Goal: Task Accomplishment & Management: Complete application form

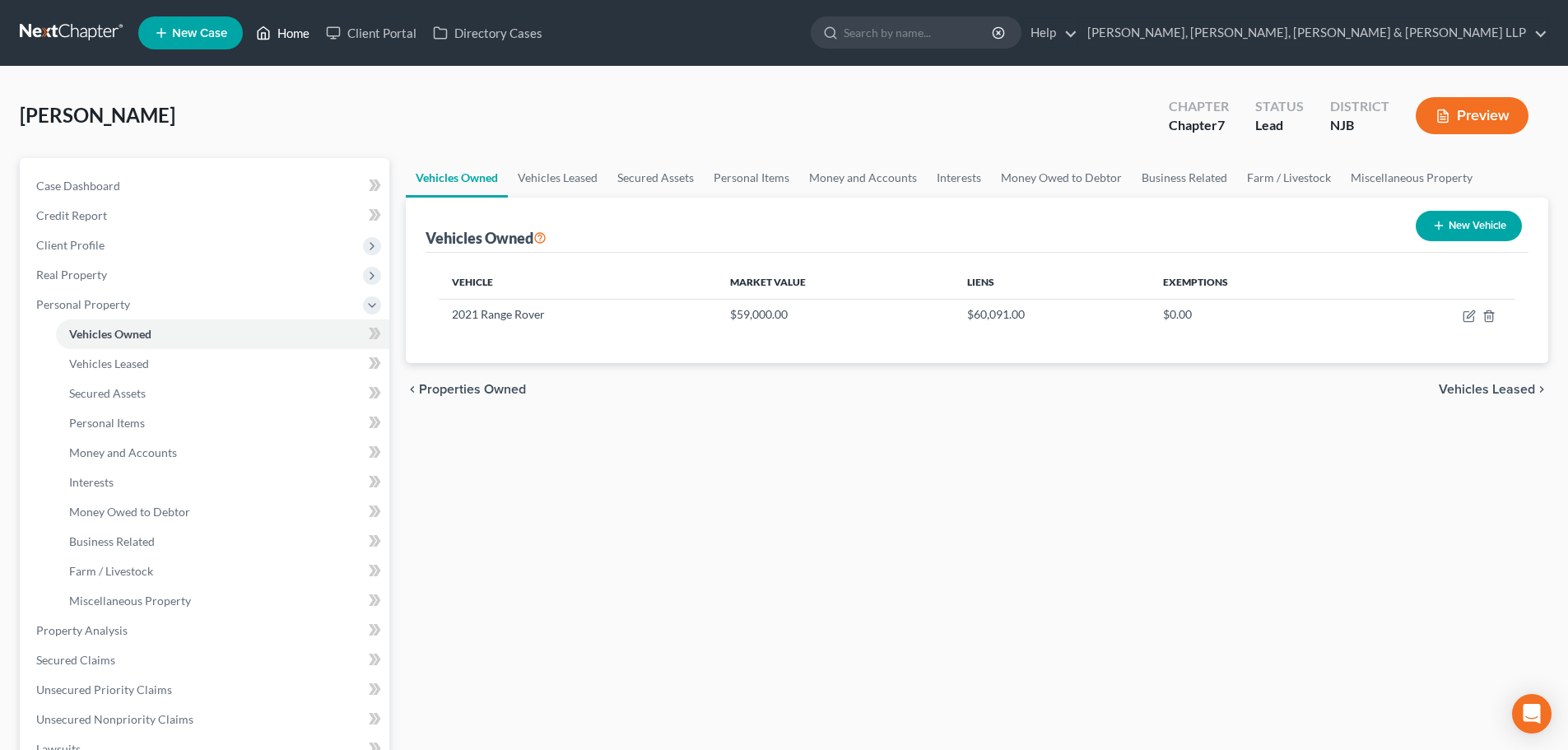
click at [302, 32] on link "Home" at bounding box center [283, 33] width 70 height 30
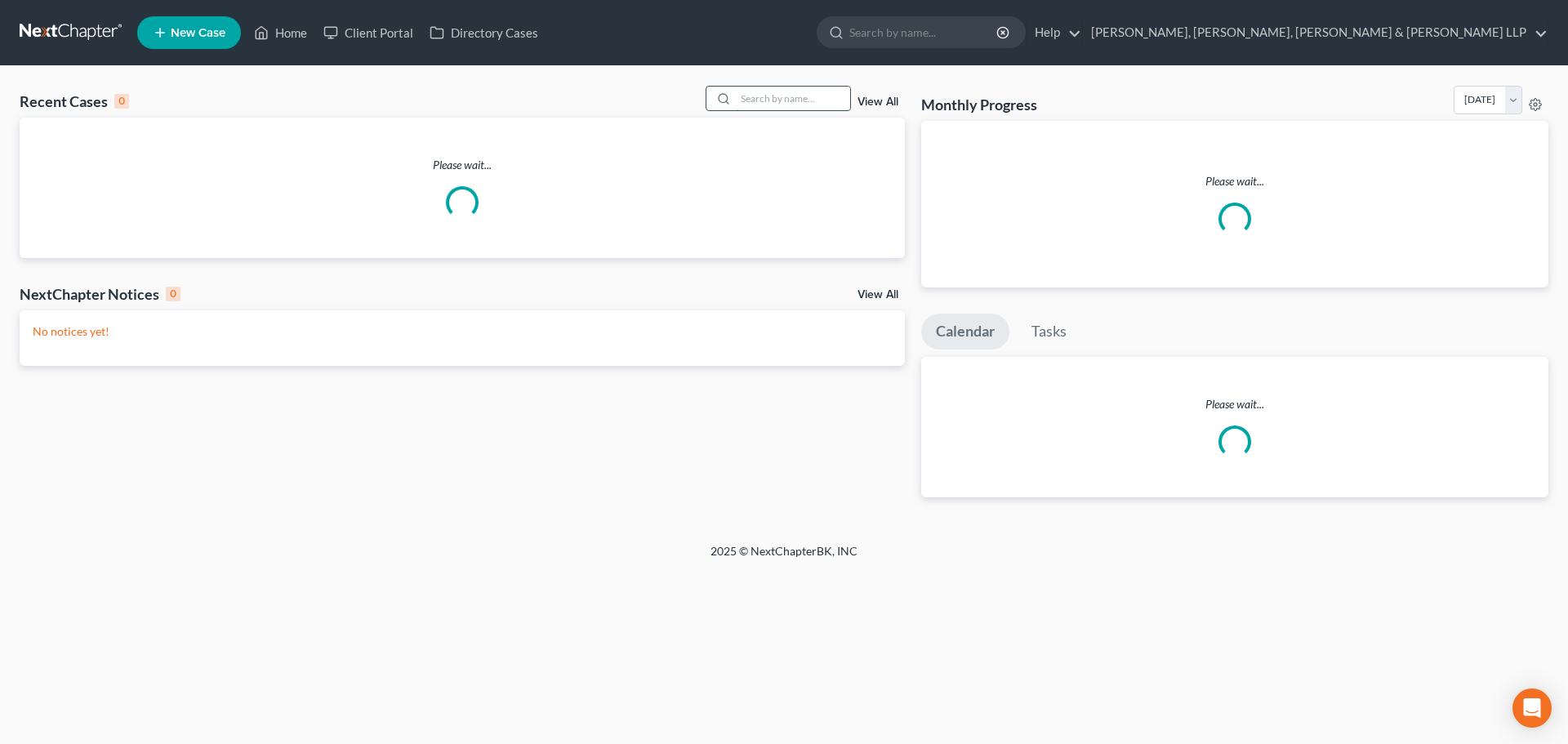
click at [756, 103] on input "search" at bounding box center [793, 98] width 114 height 24
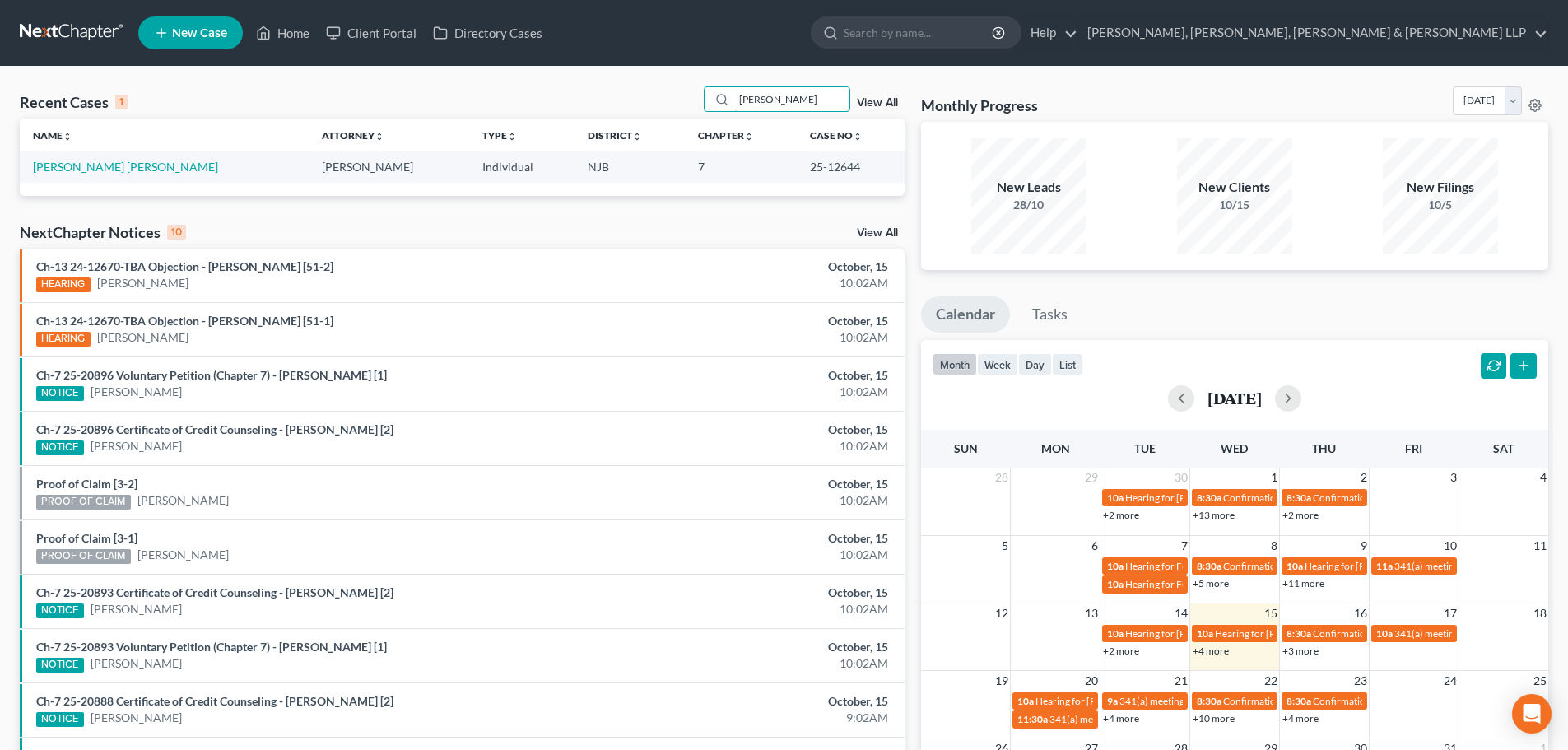
drag, startPoint x: 743, startPoint y: 101, endPoint x: 975, endPoint y: 126, distance: 233.3
click at [975, 126] on div "Recent Cases 1 [PERSON_NAME] View All Name unfold_more expand_more expand_less …" at bounding box center [784, 493] width 1545 height 815
type input "[PERSON_NAME]"
click at [116, 166] on link "[PERSON_NAME] [PERSON_NAME]" at bounding box center [125, 167] width 185 height 14
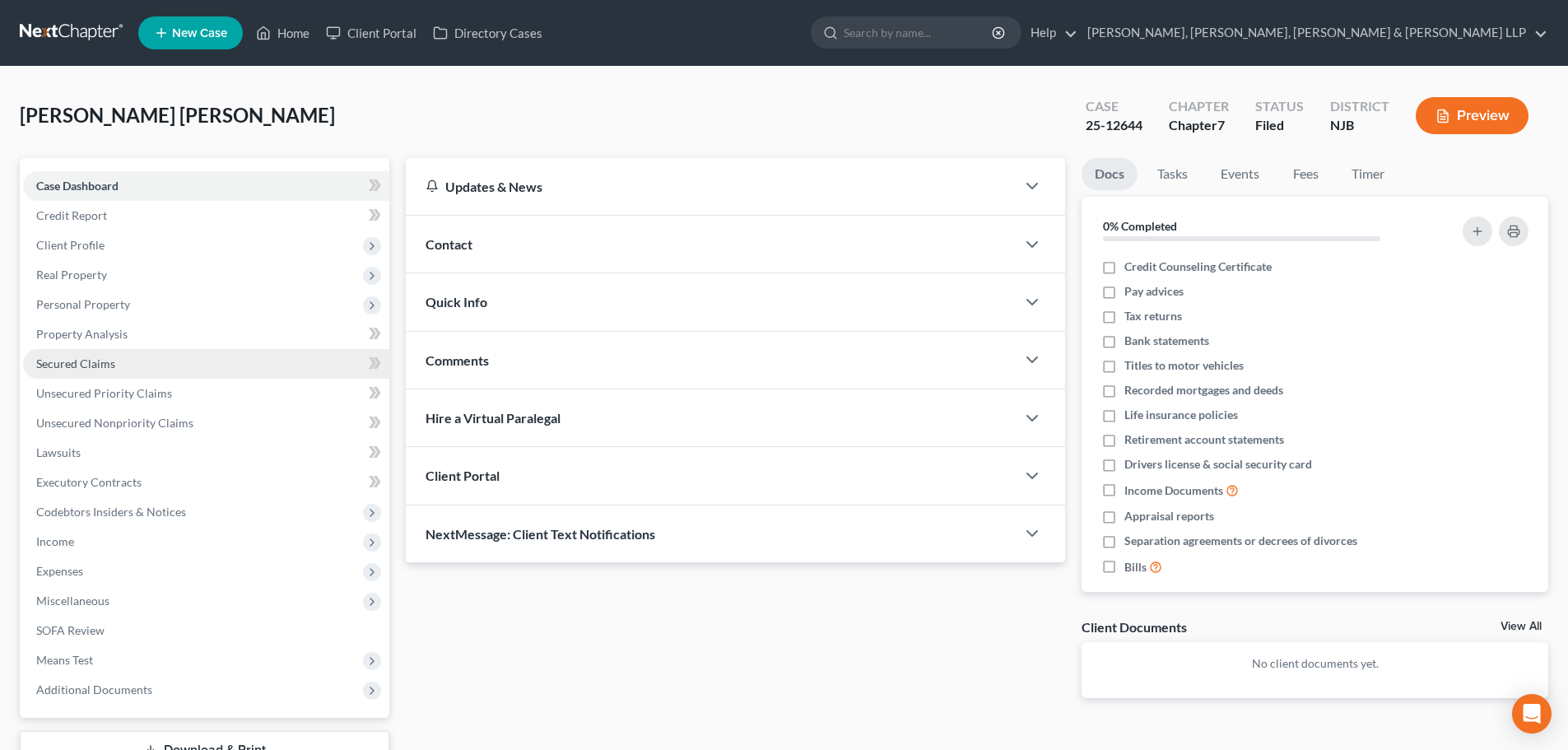
click at [105, 367] on span "Secured Claims" at bounding box center [76, 364] width 79 height 14
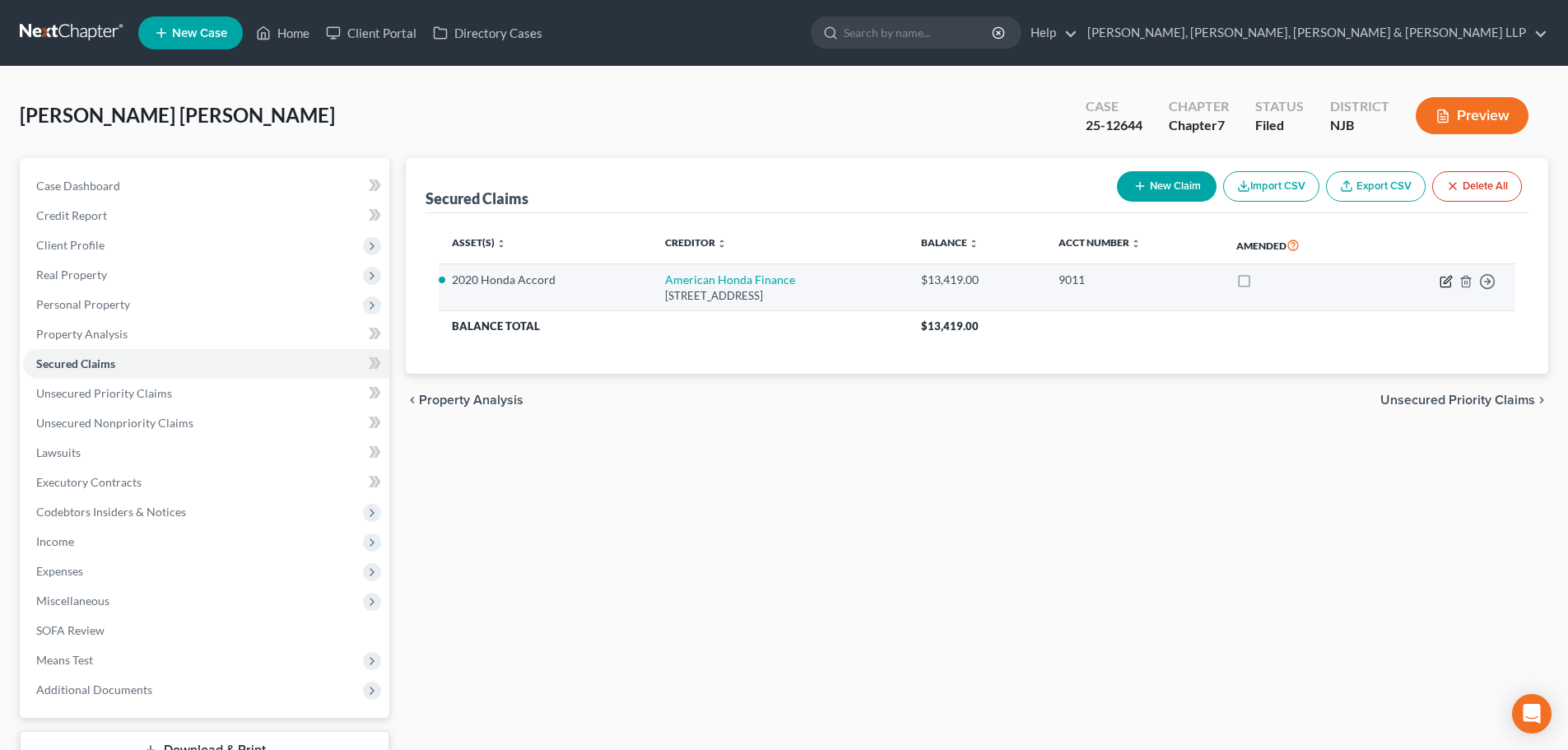
click at [1450, 282] on icon "button" at bounding box center [1445, 281] width 10 height 10
select select "7"
select select "2"
select select "0"
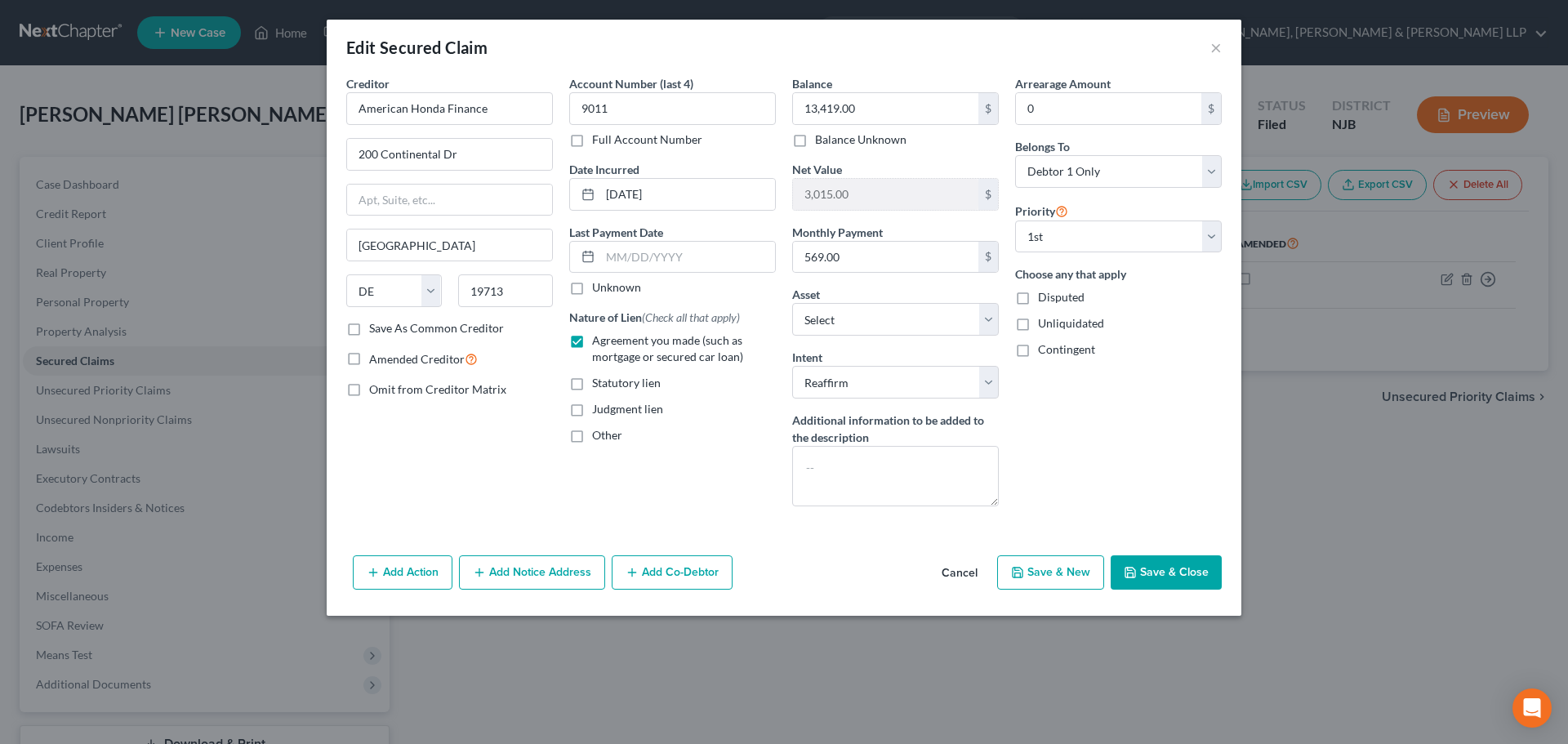
click at [1158, 577] on button "Save & Close" at bounding box center [1166, 572] width 111 height 34
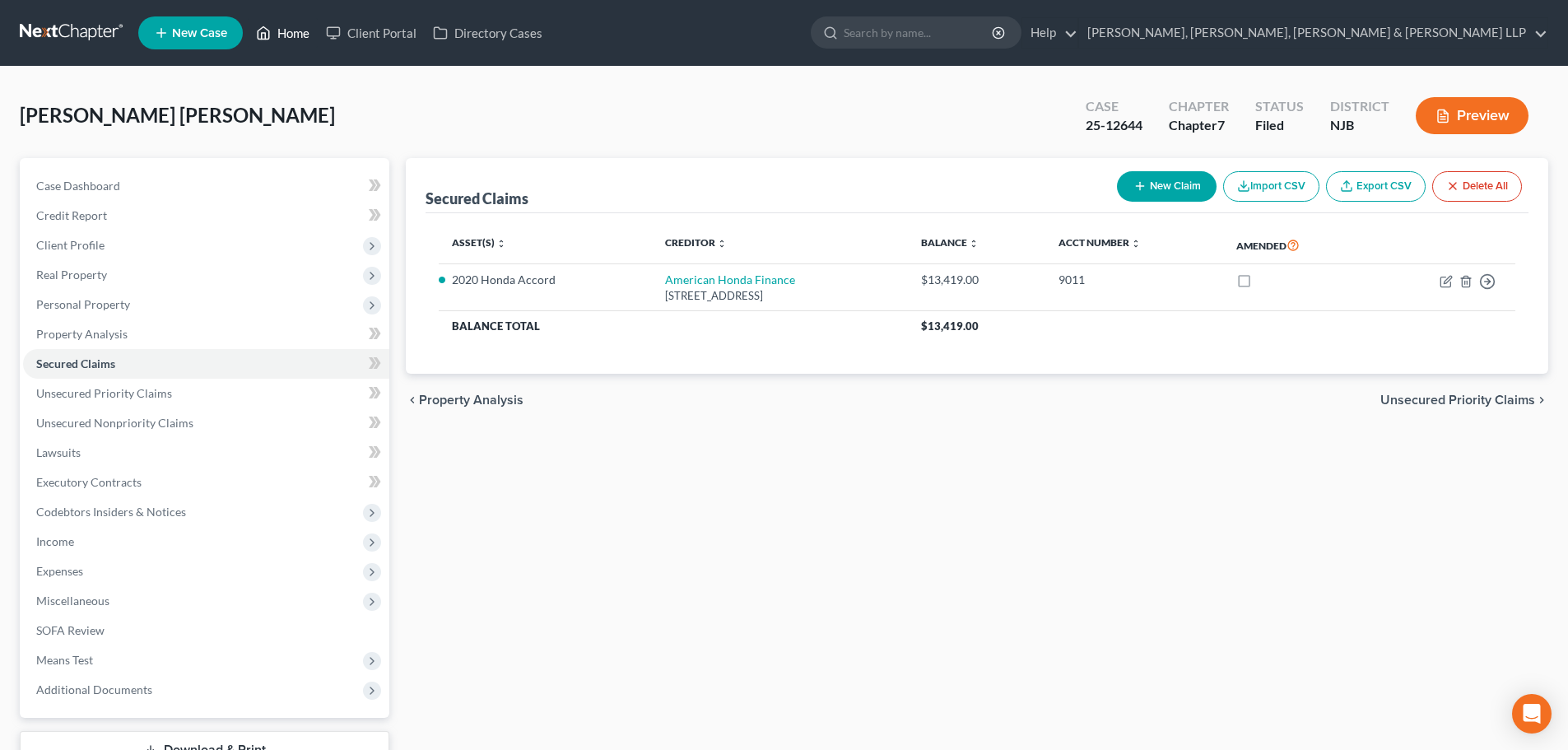
drag, startPoint x: 287, startPoint y: 22, endPoint x: 534, endPoint y: 78, distance: 253.3
click at [287, 22] on link "Home" at bounding box center [283, 33] width 70 height 30
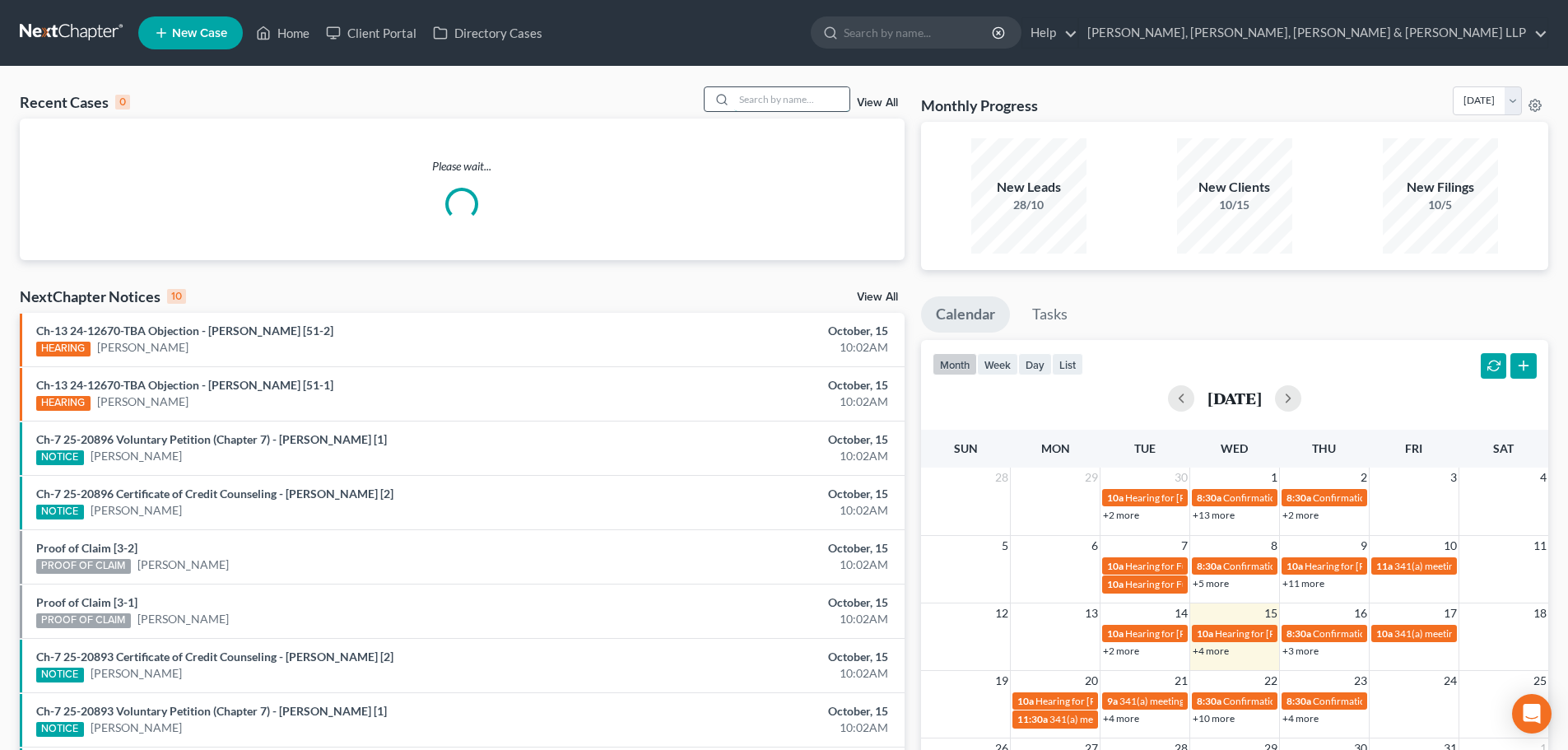
click at [770, 104] on input "search" at bounding box center [791, 98] width 115 height 24
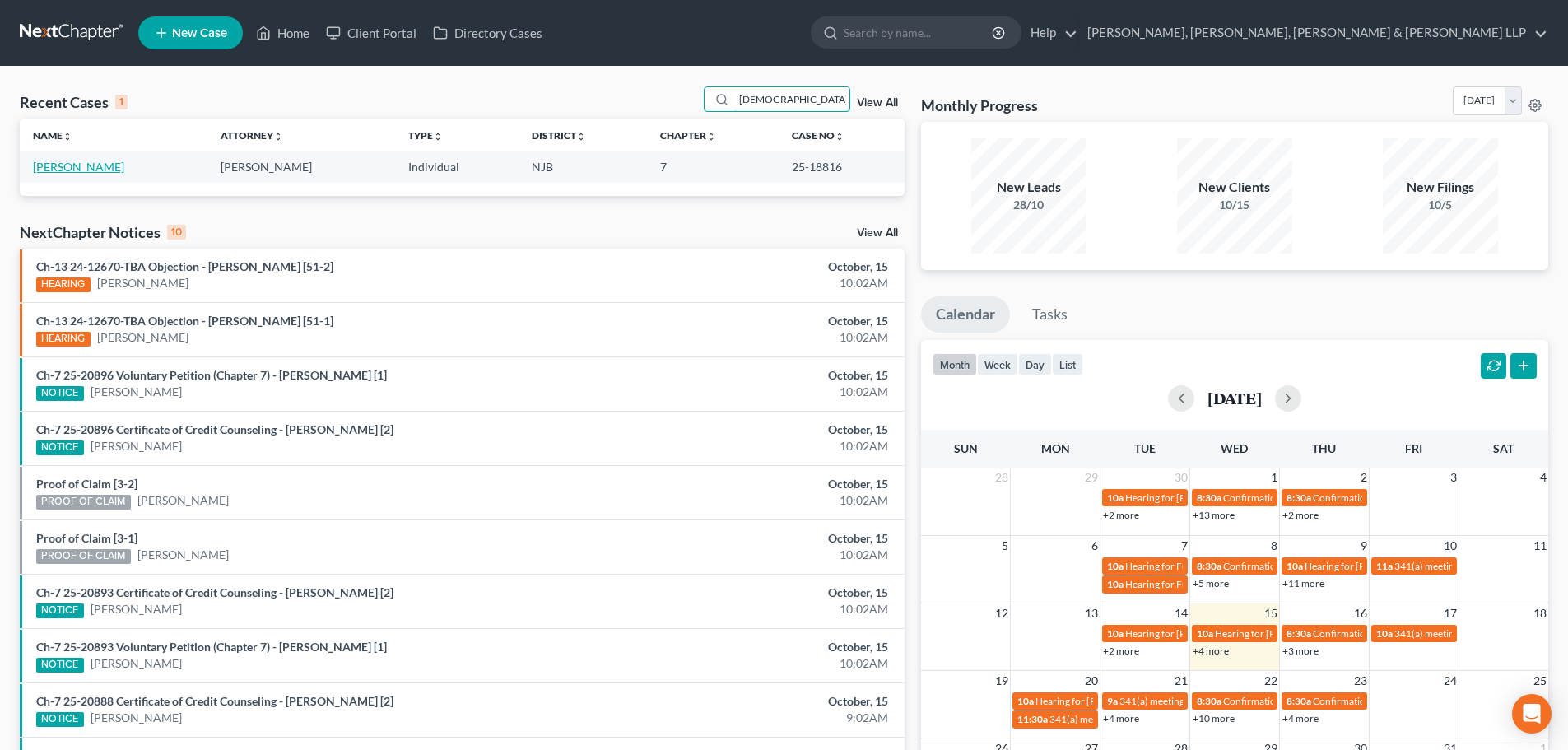
type input "[DEMOGRAPHIC_DATA]"
click at [81, 167] on link "[PERSON_NAME]" at bounding box center [78, 167] width 91 height 14
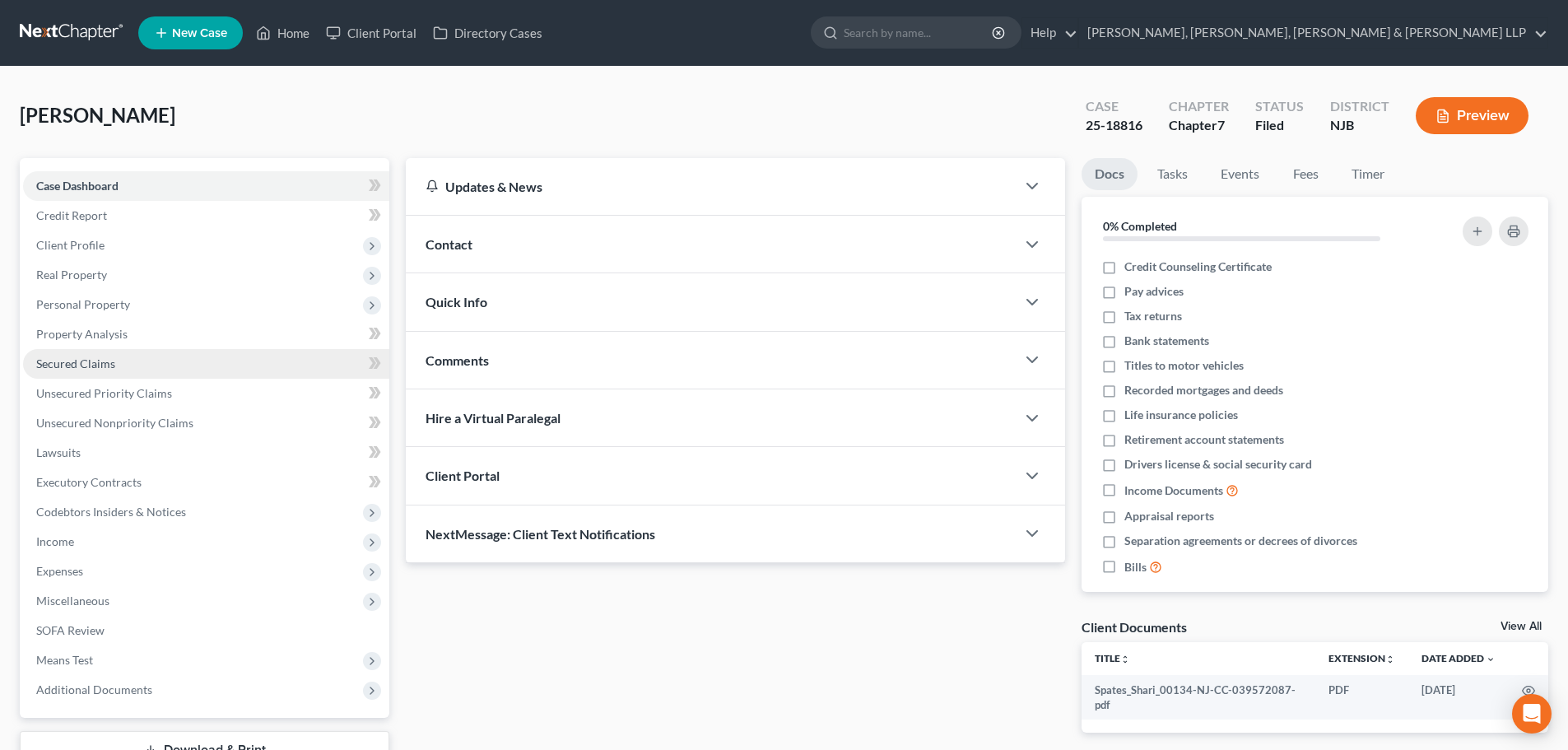
click at [132, 356] on link "Secured Claims" at bounding box center [206, 364] width 367 height 30
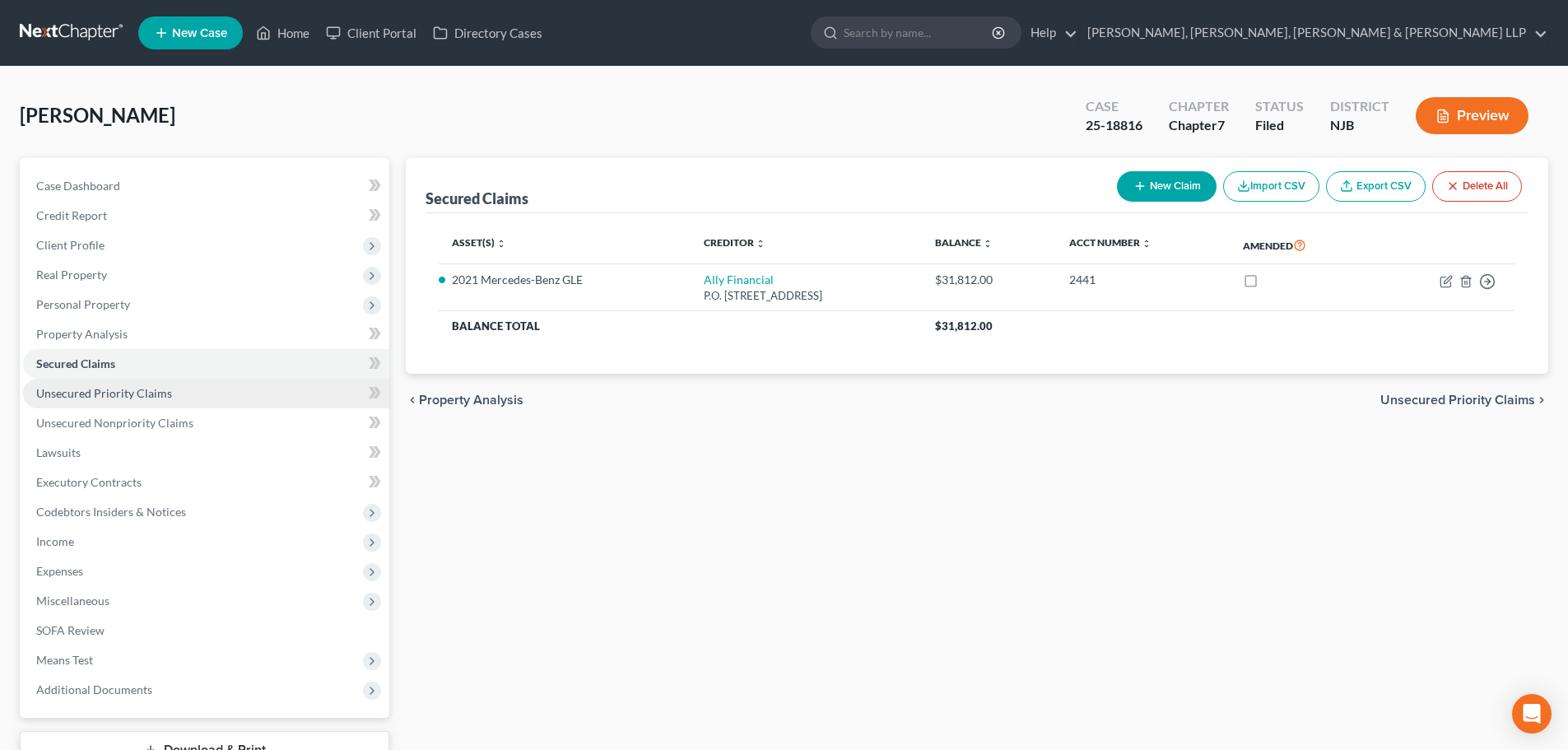
click at [111, 386] on span "Unsecured Priority Claims" at bounding box center [104, 393] width 136 height 14
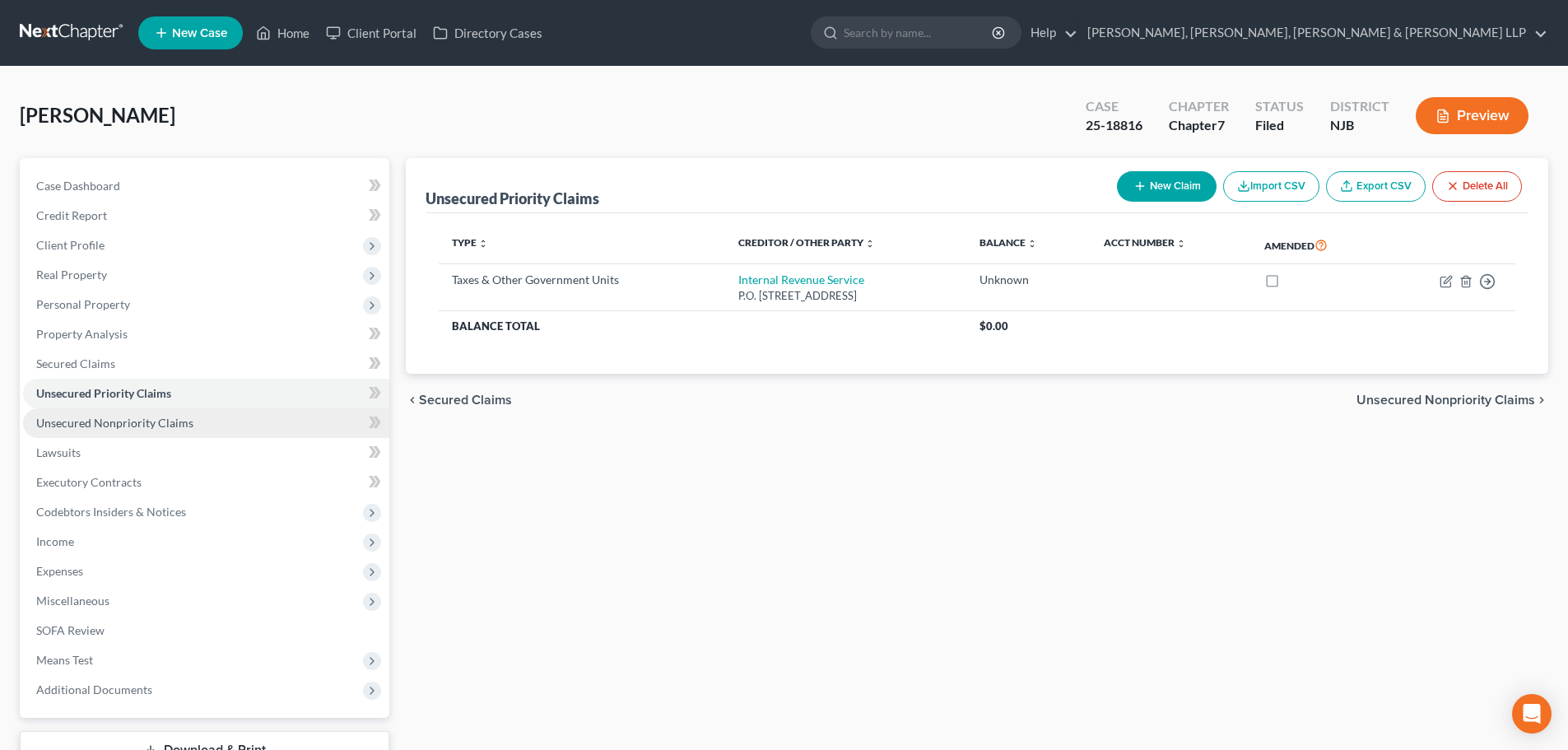
click at [106, 411] on link "Unsecured Nonpriority Claims" at bounding box center [206, 424] width 367 height 30
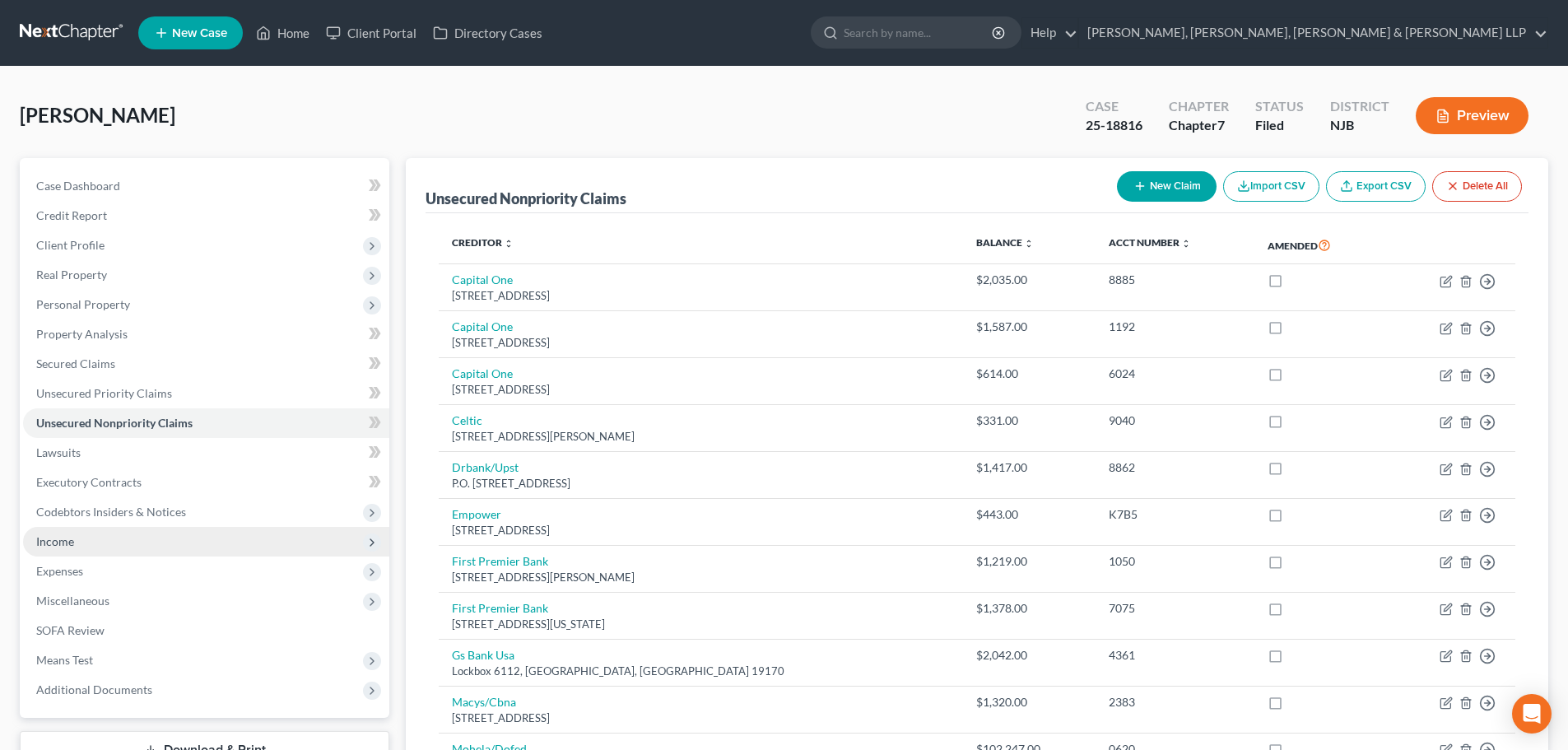
click at [76, 540] on span "Income" at bounding box center [206, 542] width 367 height 30
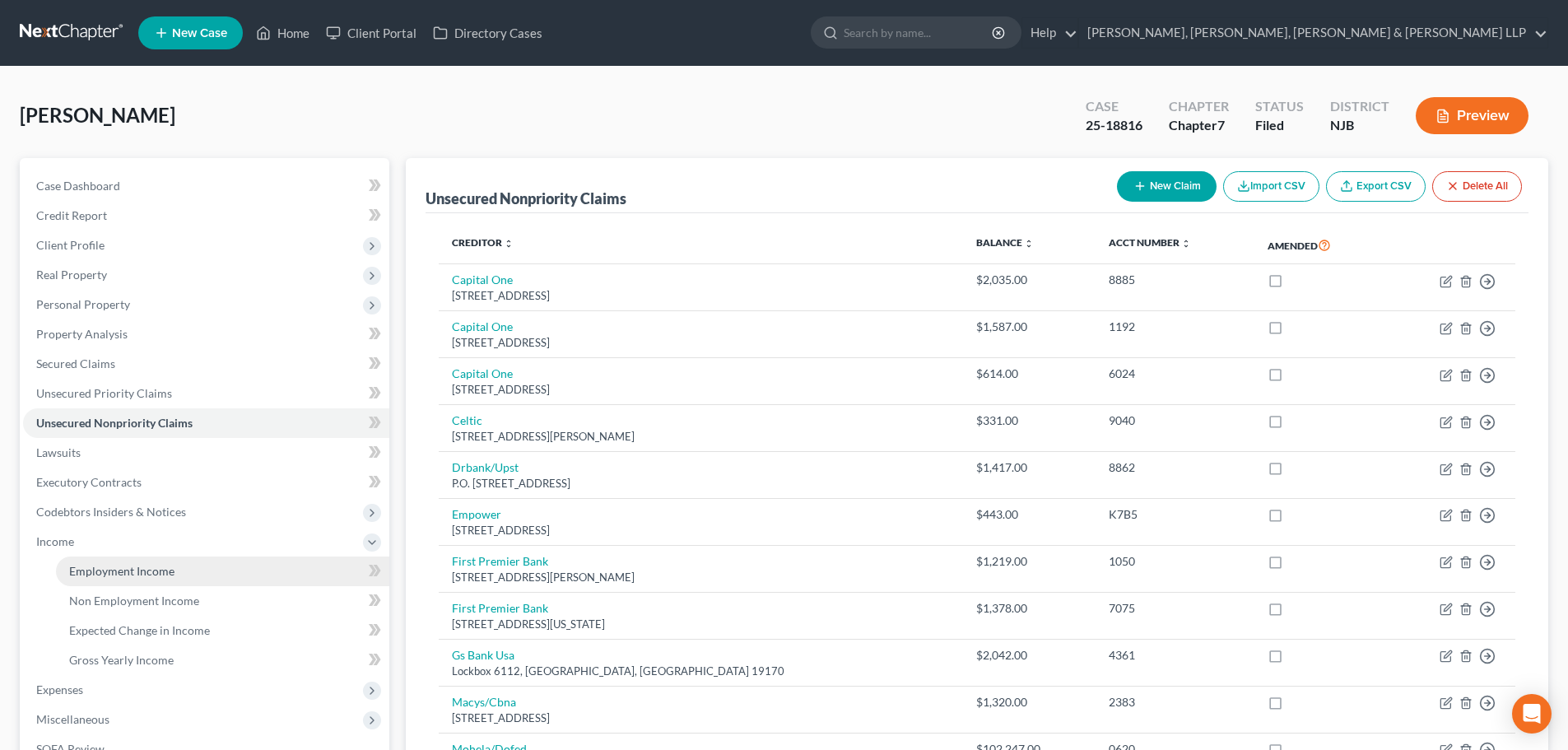
click at [99, 564] on span "Employment Income" at bounding box center [122, 572] width 105 height 14
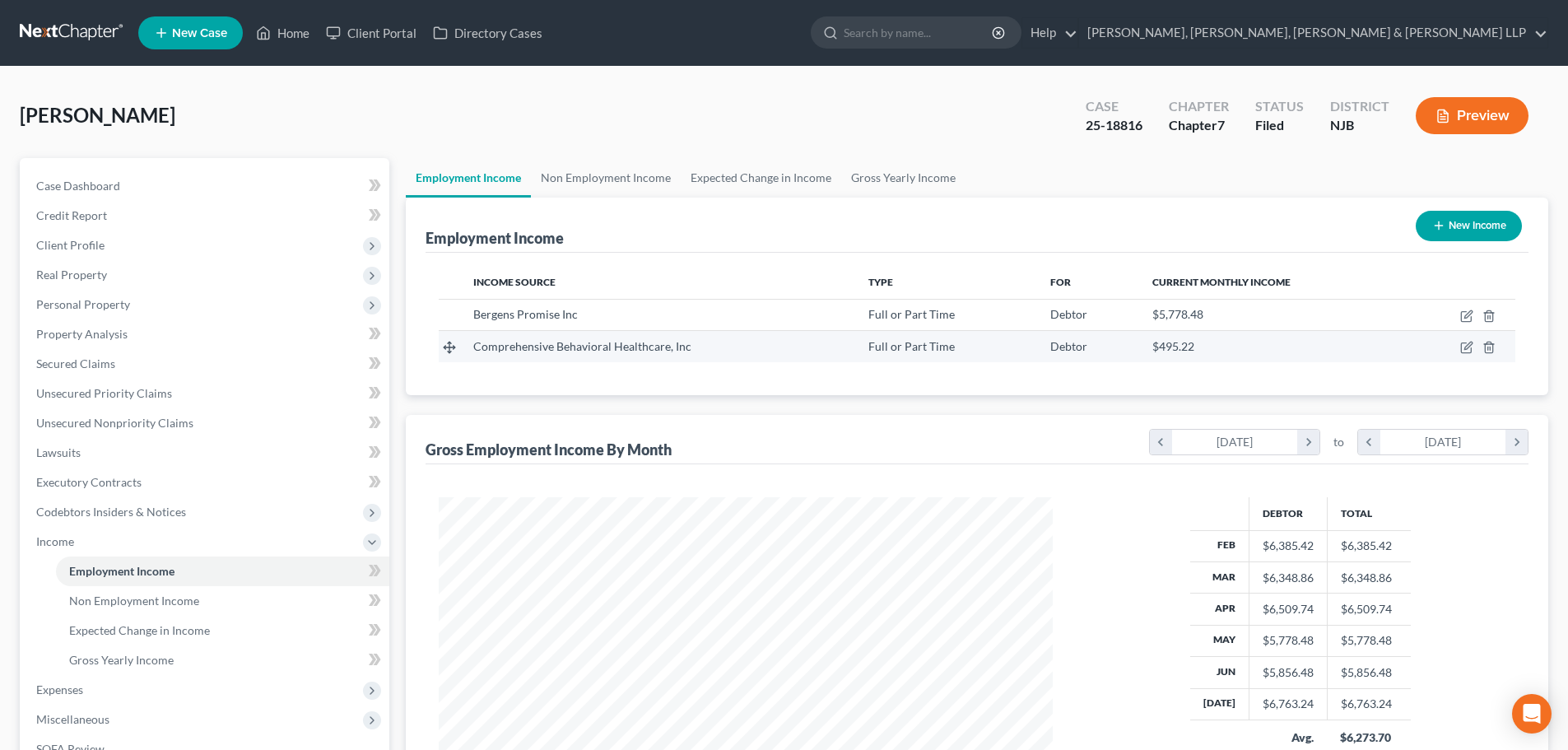
scroll to position [307, 647]
drag, startPoint x: 465, startPoint y: 347, endPoint x: 452, endPoint y: 346, distance: 13.0
click at [452, 346] on tbody "Comprehensive Behavioral Healthcare, Inc Full or Part Time Debtor $495.22 Berge…" at bounding box center [976, 331] width 1077 height 63
drag, startPoint x: 713, startPoint y: 348, endPoint x: 465, endPoint y: 354, distance: 248.1
click at [465, 354] on td "Comprehensive Behavioral Healthcare, Inc" at bounding box center [658, 347] width 396 height 32
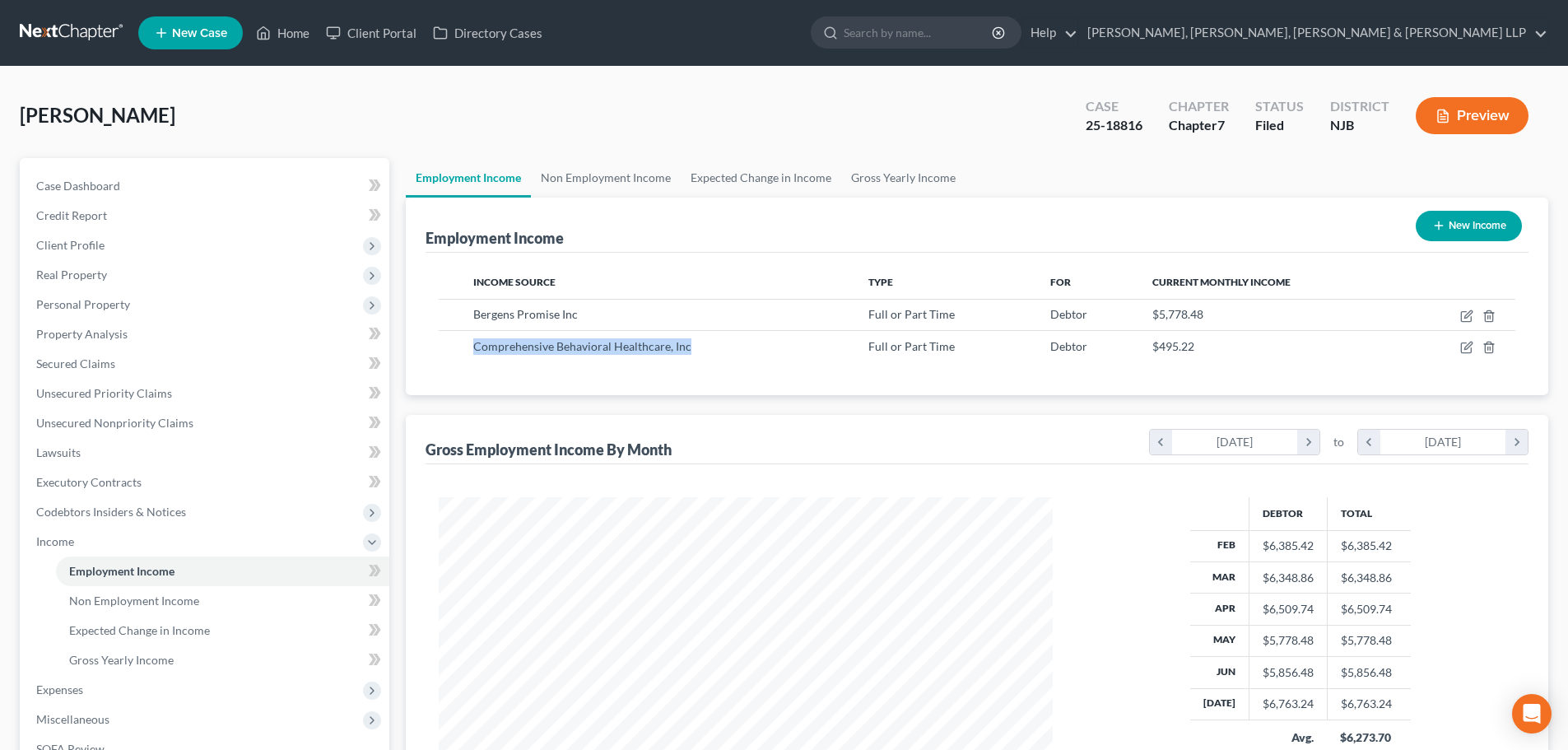
copy span "Comprehensive Behavioral Healthcare, Inc"
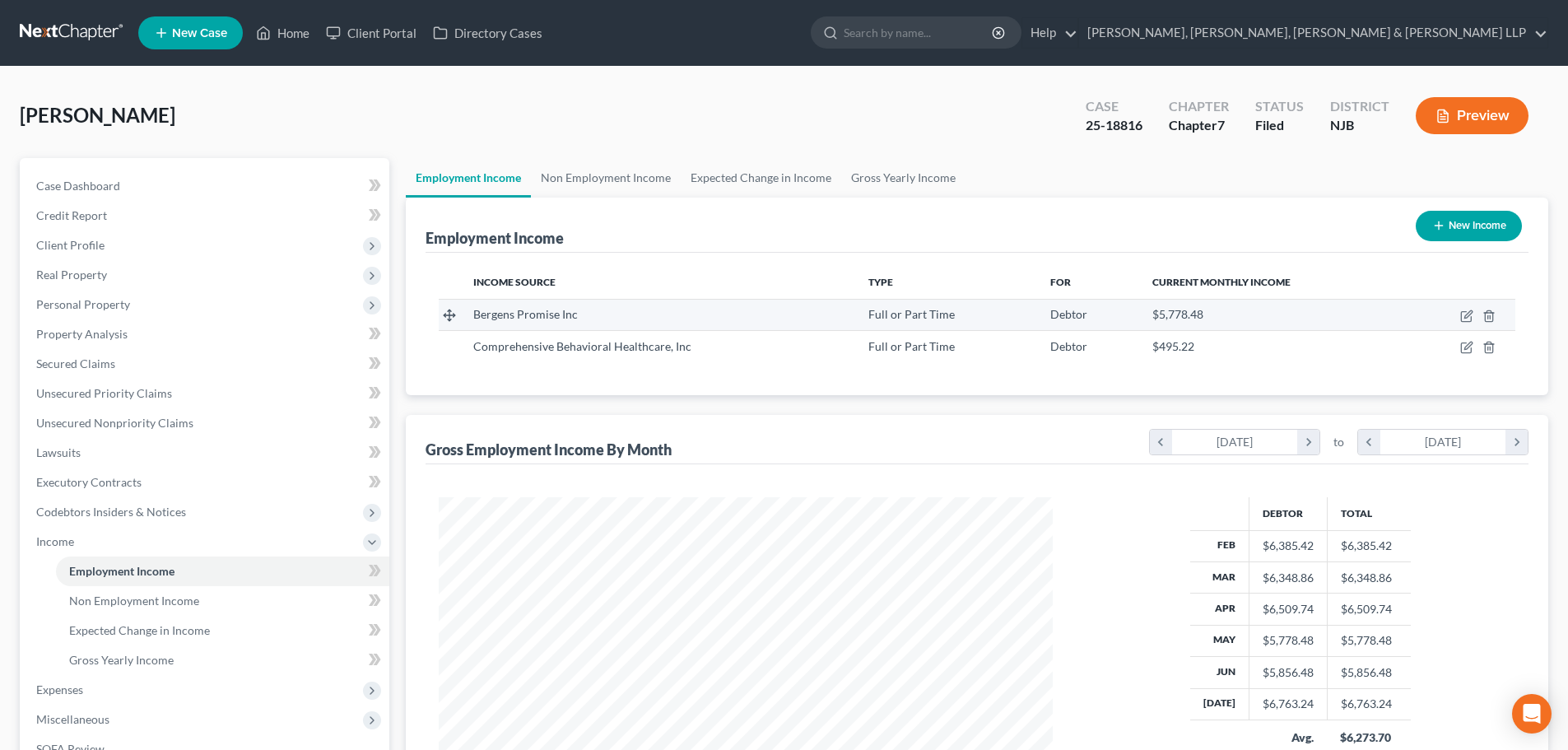
click at [595, 307] on div "Bergens Promise Inc" at bounding box center [658, 314] width 369 height 17
drag, startPoint x: 591, startPoint y: 313, endPoint x: 19, endPoint y: 382, distance: 576.1
click at [465, 309] on td "Bergens Promise Inc" at bounding box center [658, 315] width 396 height 32
copy span "Bergens Promise Inc"
drag, startPoint x: 301, startPoint y: 33, endPoint x: 765, endPoint y: 75, distance: 465.9
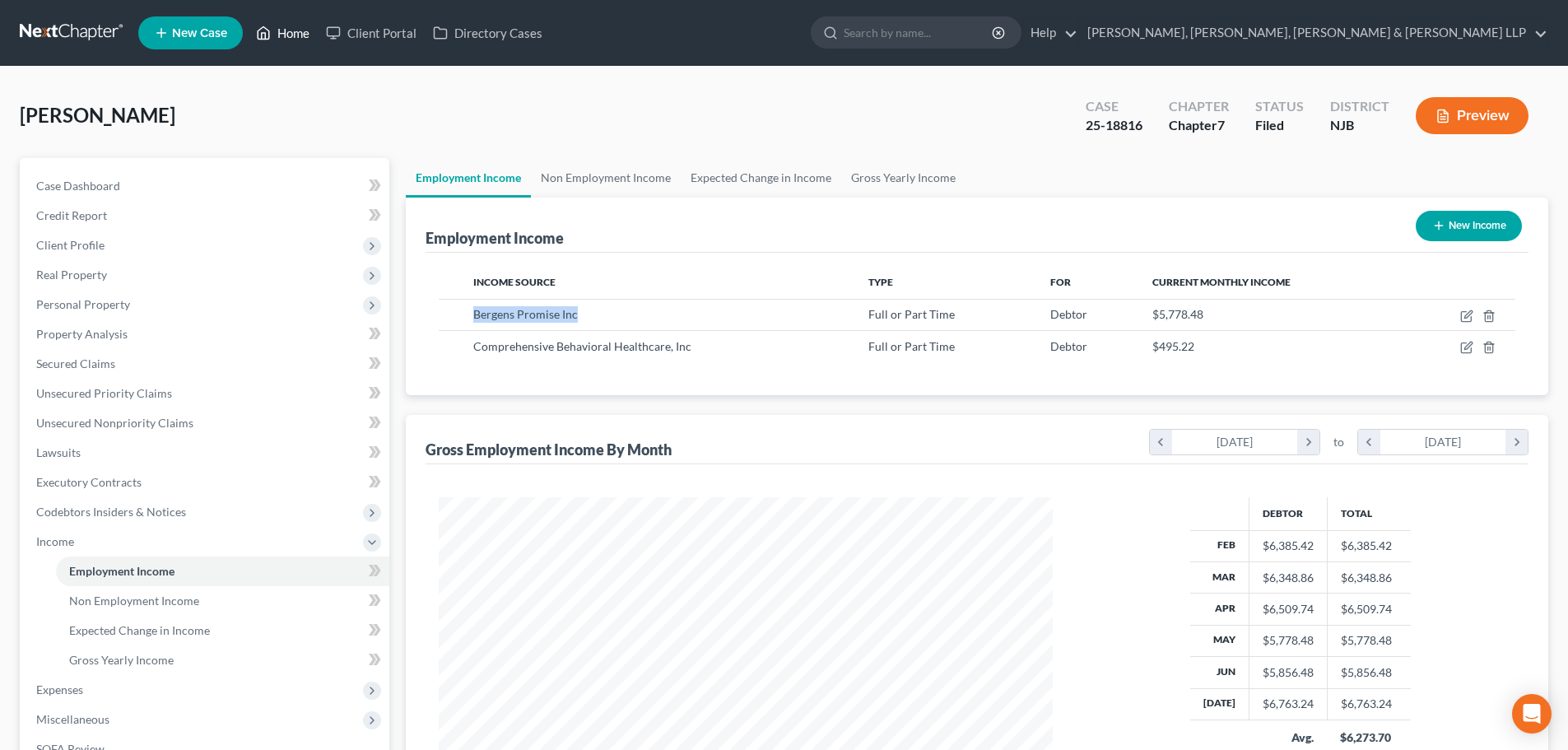
click at [301, 33] on link "Home" at bounding box center [283, 33] width 70 height 30
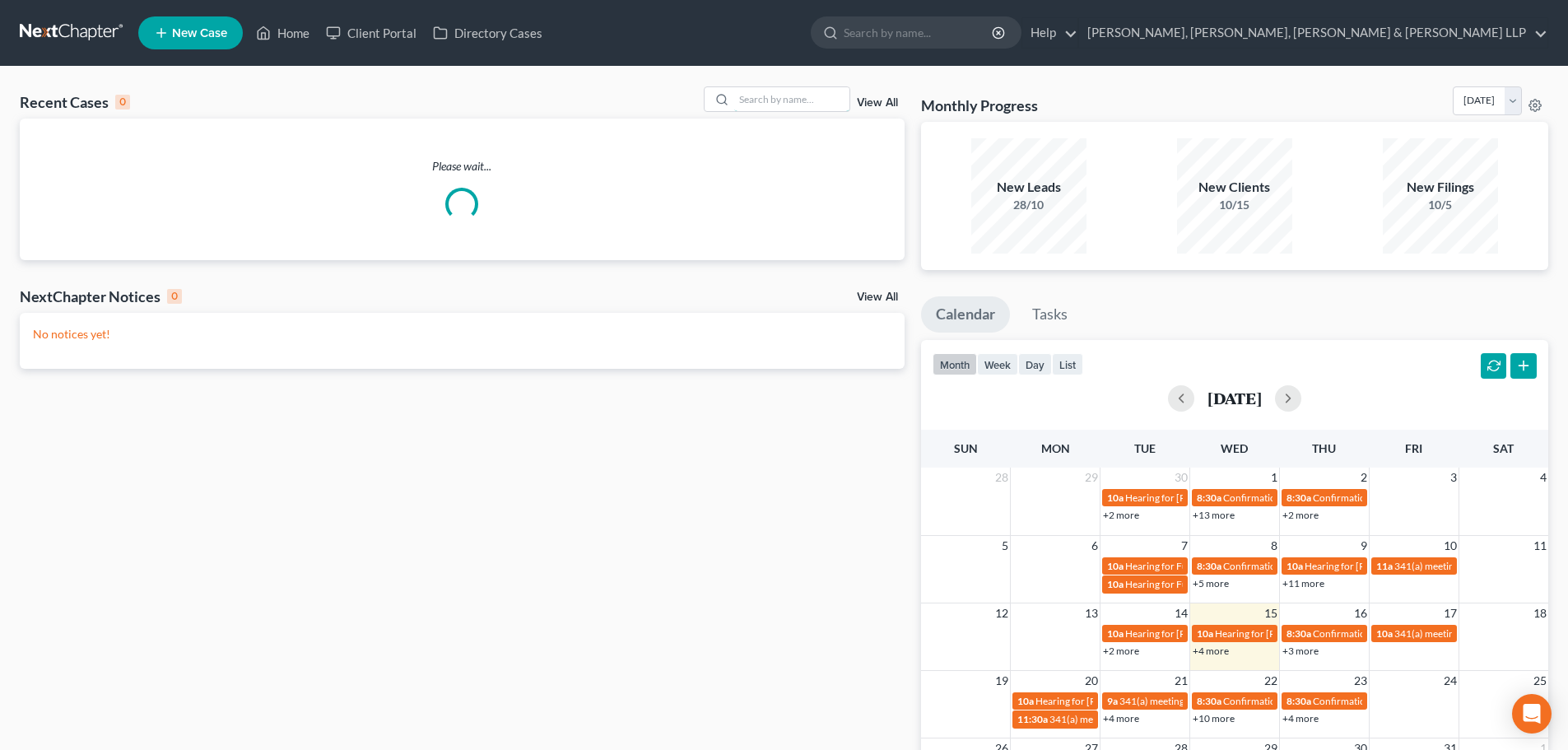
click at [755, 99] on input "search" at bounding box center [791, 98] width 115 height 24
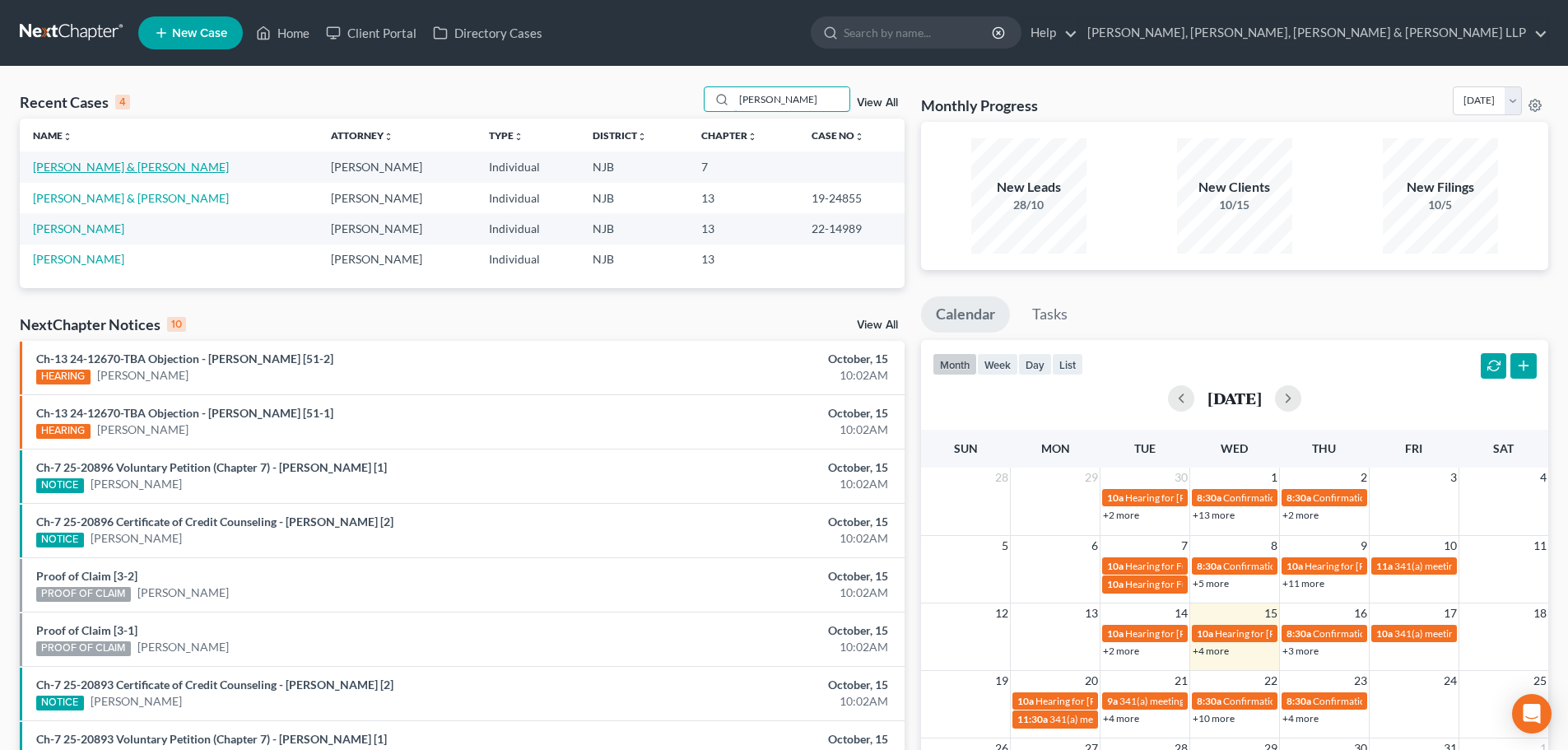
type input "[PERSON_NAME]"
click at [117, 165] on link "[PERSON_NAME] & [PERSON_NAME]" at bounding box center [130, 167] width 196 height 14
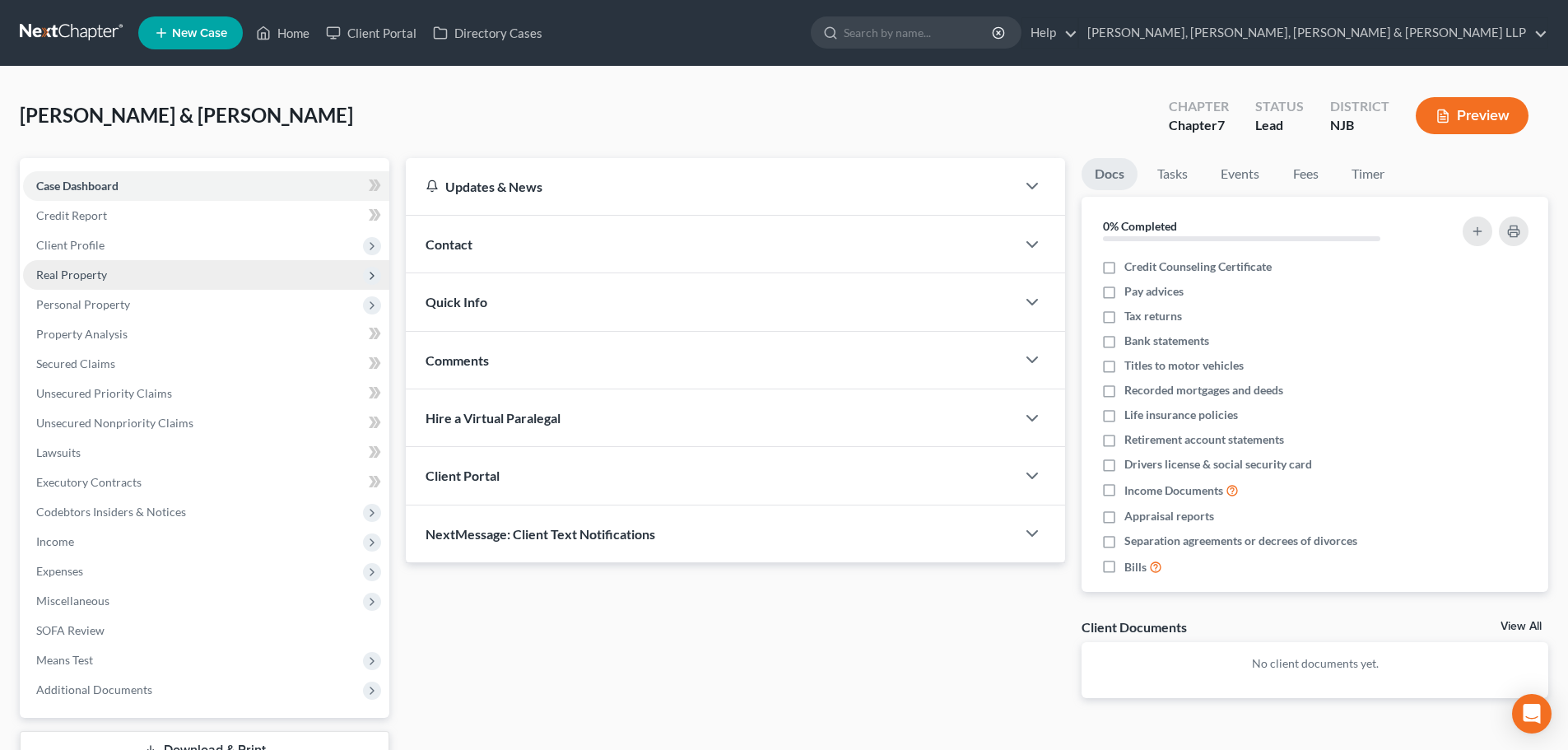
drag, startPoint x: 129, startPoint y: 248, endPoint x: 129, endPoint y: 275, distance: 27.0
click at [132, 249] on span "Client Profile" at bounding box center [206, 245] width 367 height 30
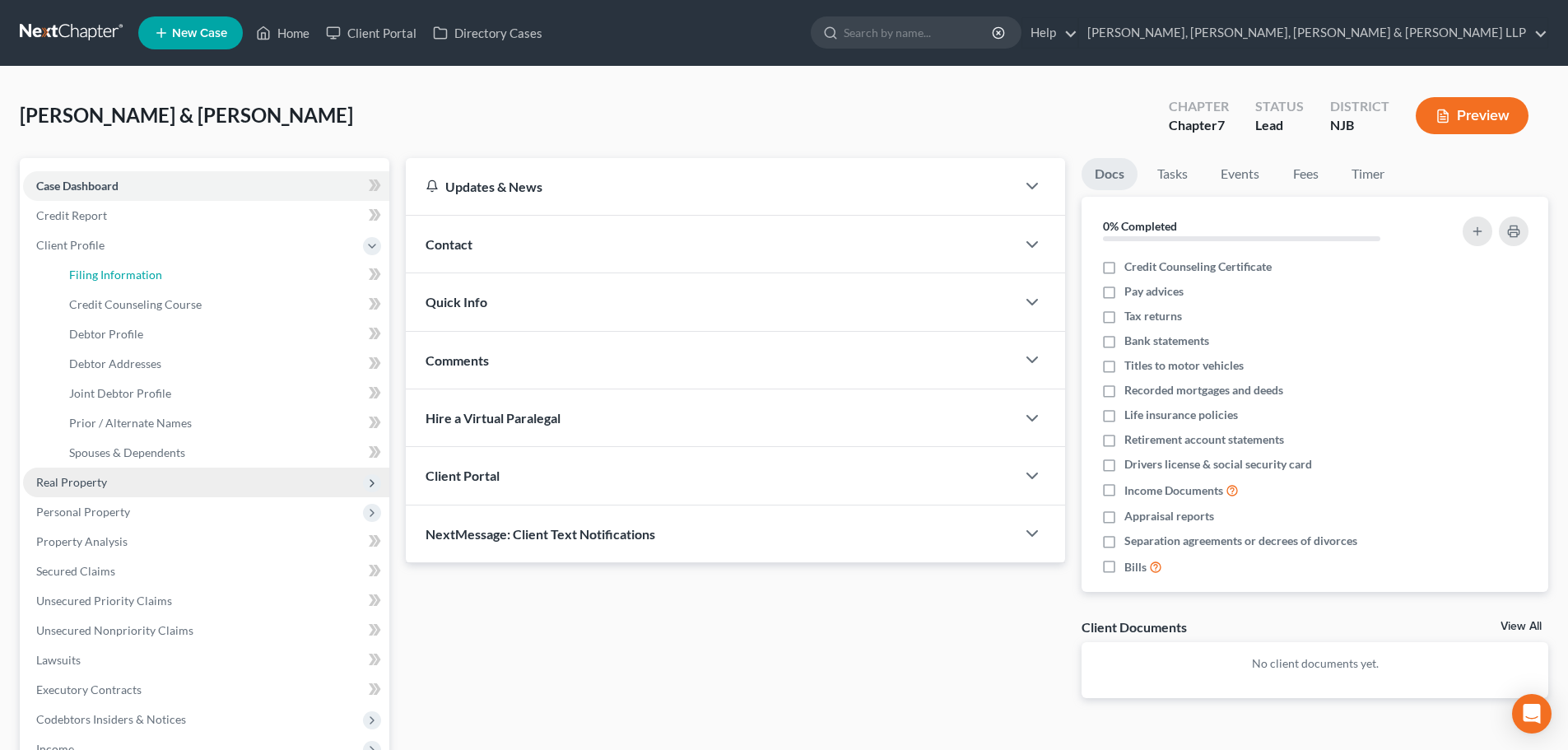
click at [129, 275] on span "Filing Information" at bounding box center [116, 274] width 93 height 14
select select "1"
select select "0"
select select "51"
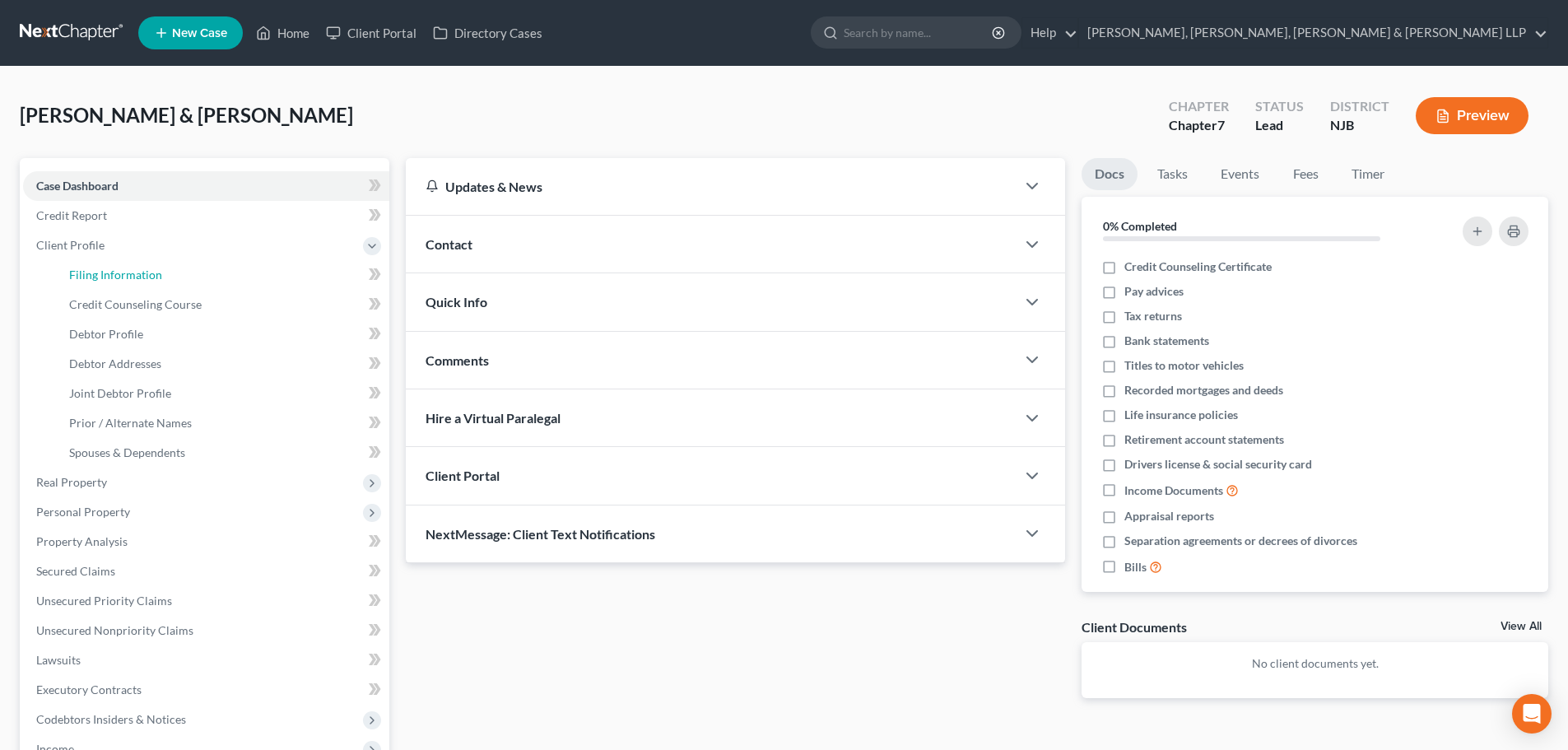
select select "4"
select select "0"
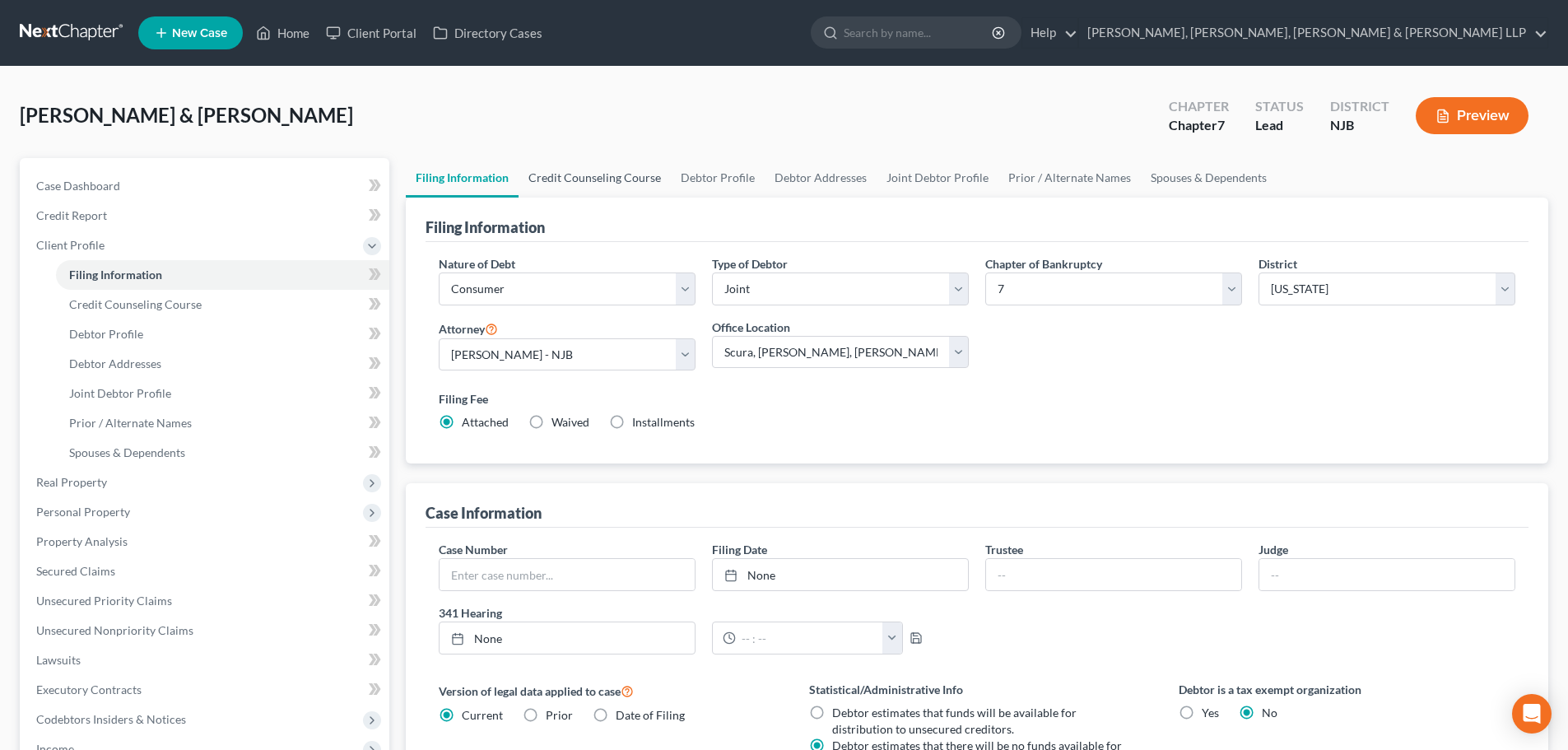
click at [584, 193] on link "Credit Counseling Course" at bounding box center [594, 178] width 152 height 40
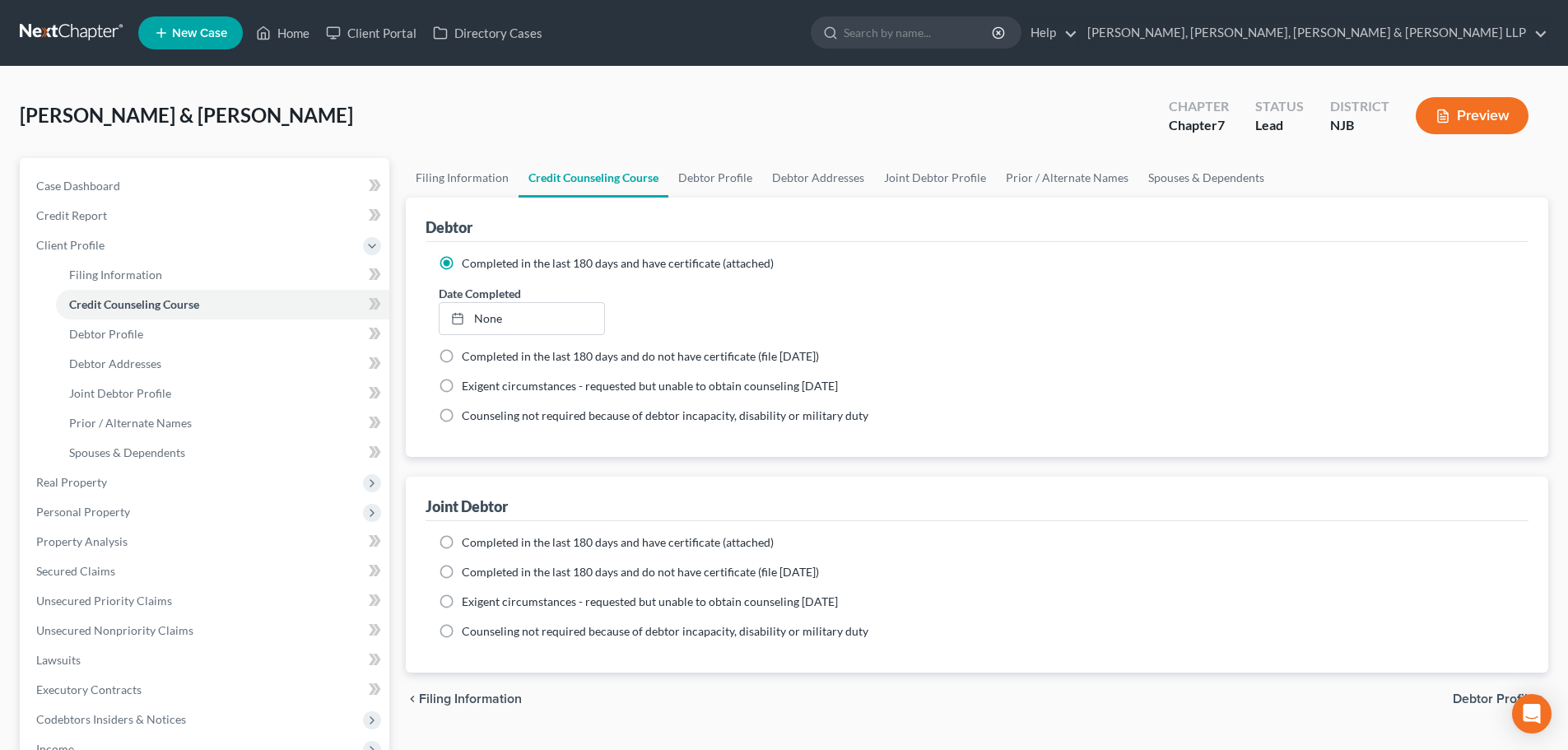
click at [475, 545] on span "Completed in the last 180 days and have certificate (attached)" at bounding box center [617, 542] width 312 height 14
click at [475, 545] on input "Completed in the last 180 days and have certificate (attached)" at bounding box center [474, 540] width 11 height 11
radio input "true"
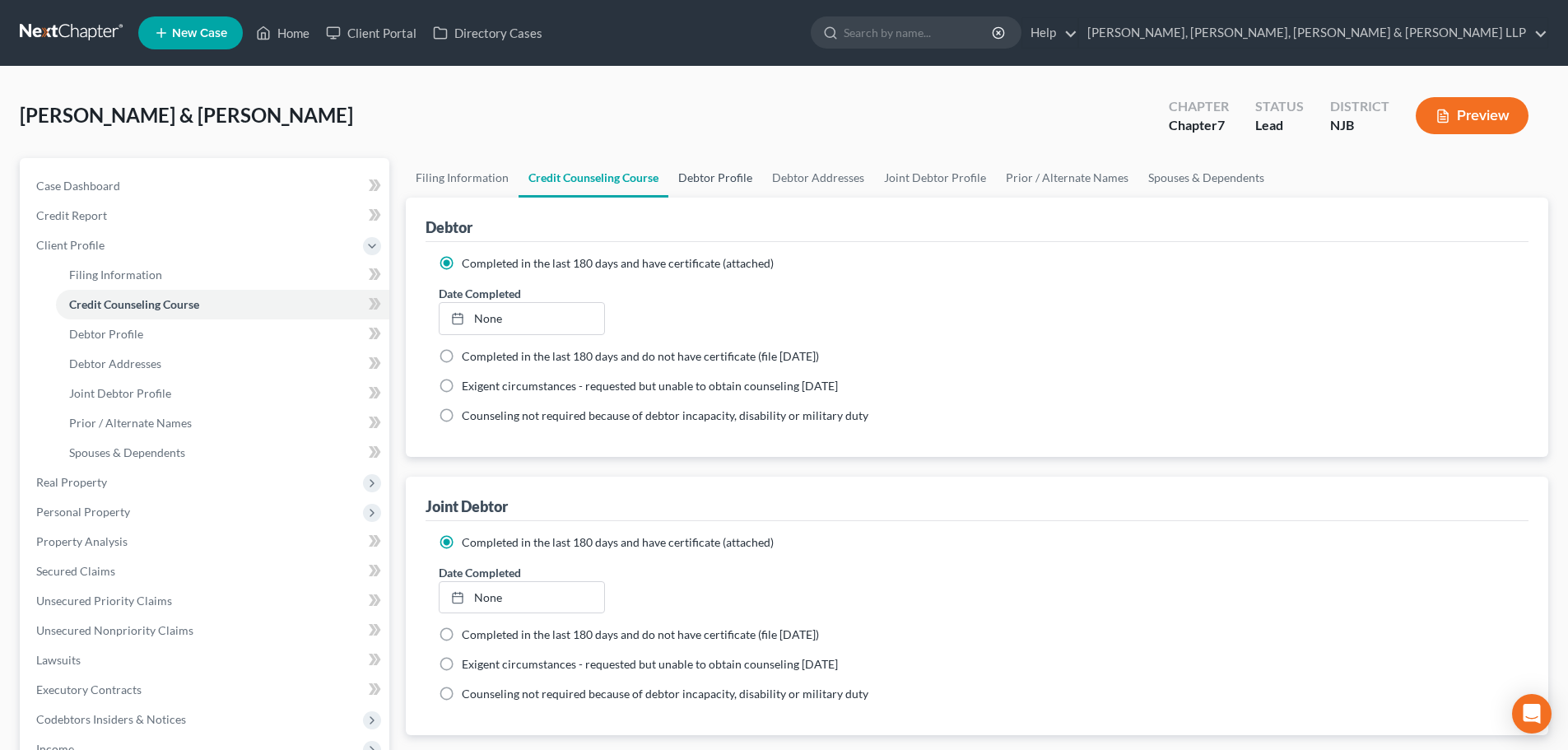
click at [730, 180] on link "Debtor Profile" at bounding box center [715, 178] width 94 height 40
select select "1"
select select "4"
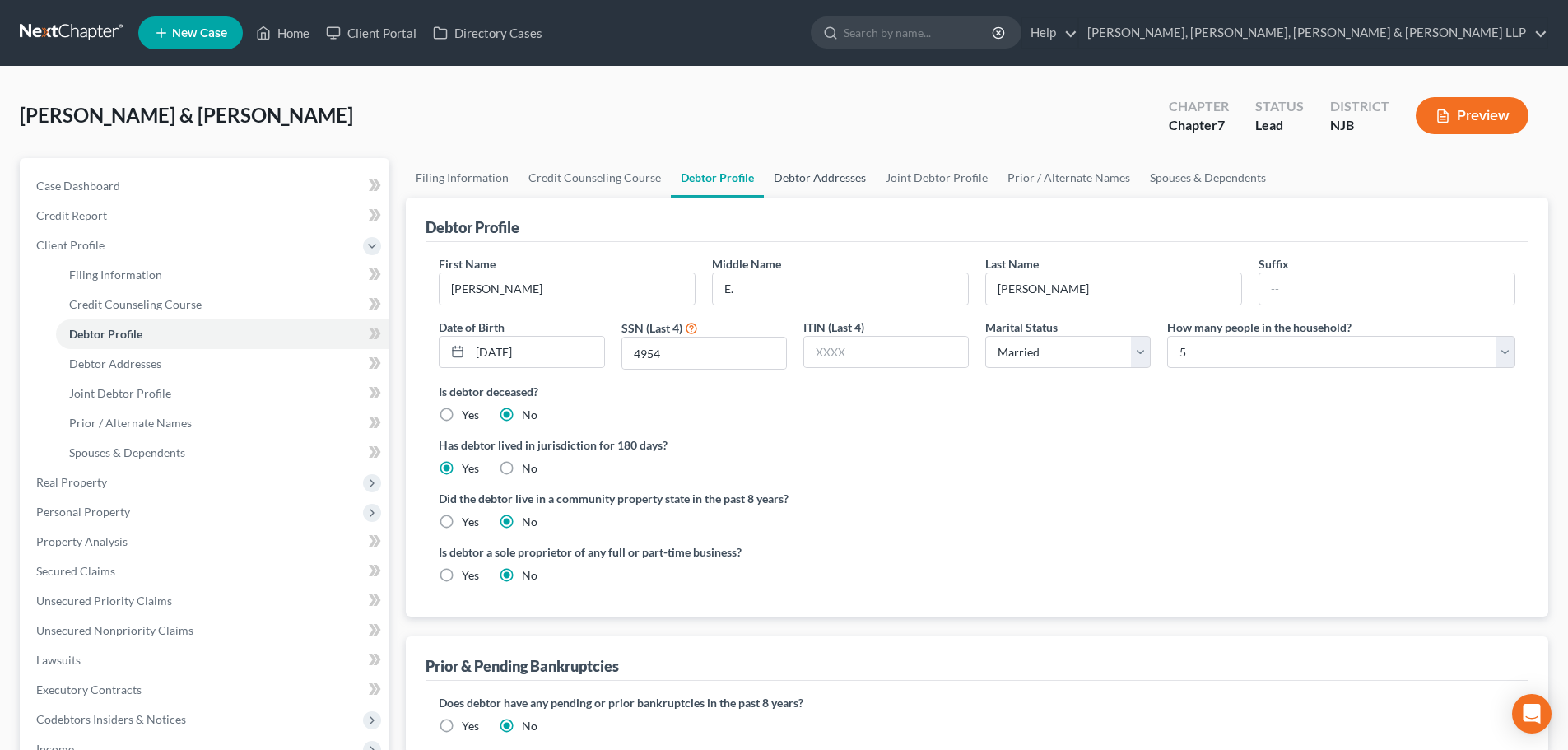
click at [789, 185] on link "Debtor Addresses" at bounding box center [819, 178] width 112 height 40
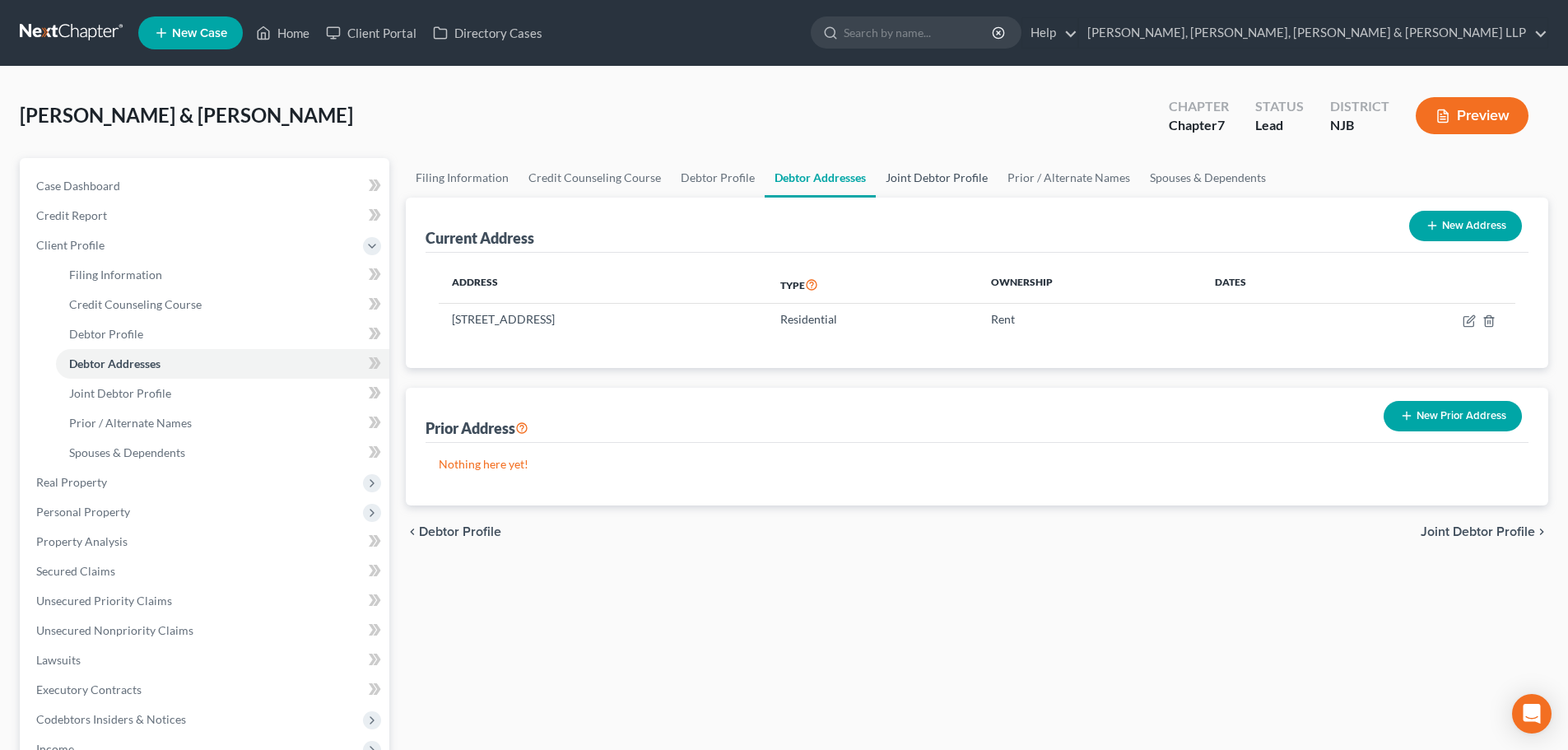
click at [896, 183] on link "Joint Debtor Profile" at bounding box center [937, 178] width 122 height 40
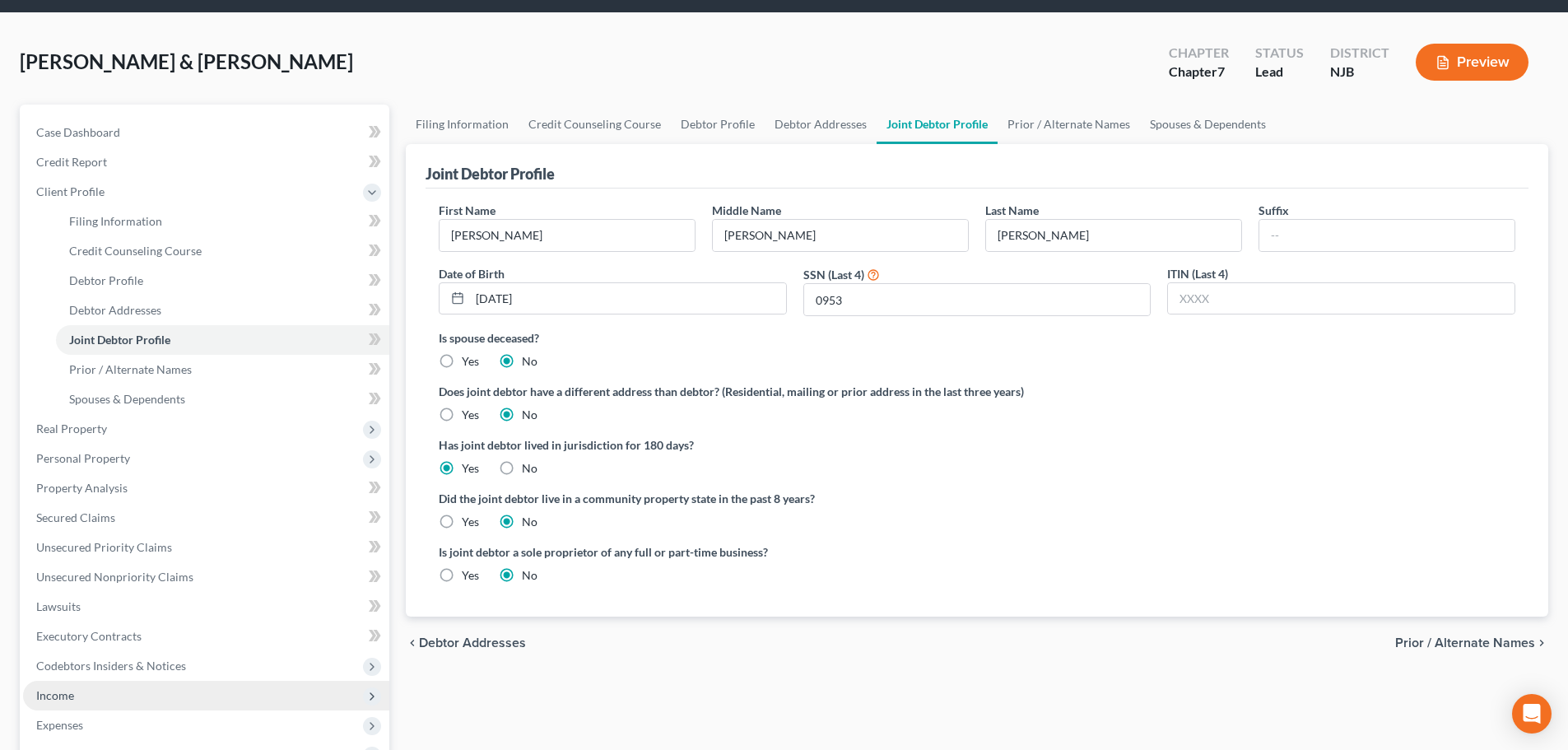
scroll to position [83, 0]
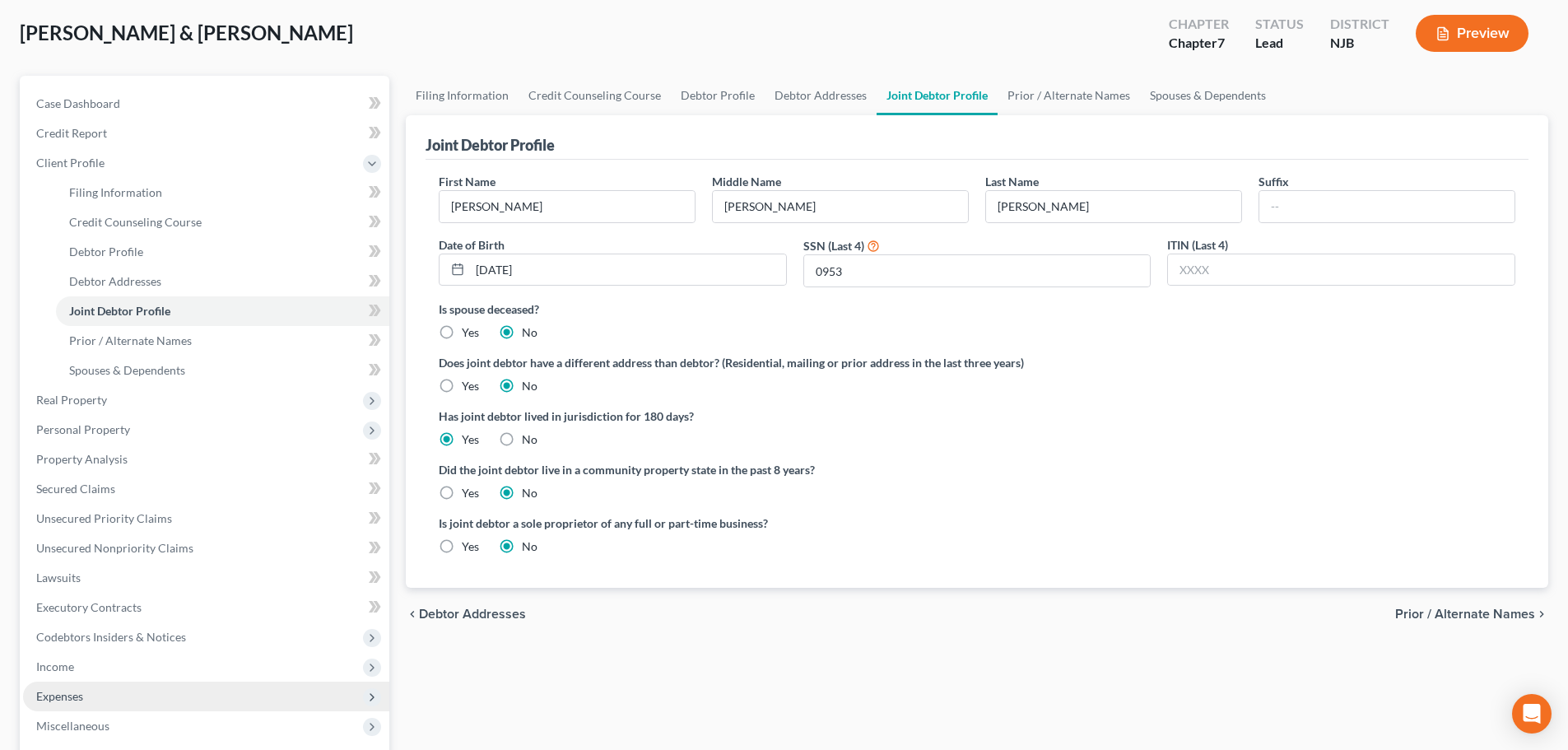
click at [72, 697] on span "Expenses" at bounding box center [59, 696] width 47 height 14
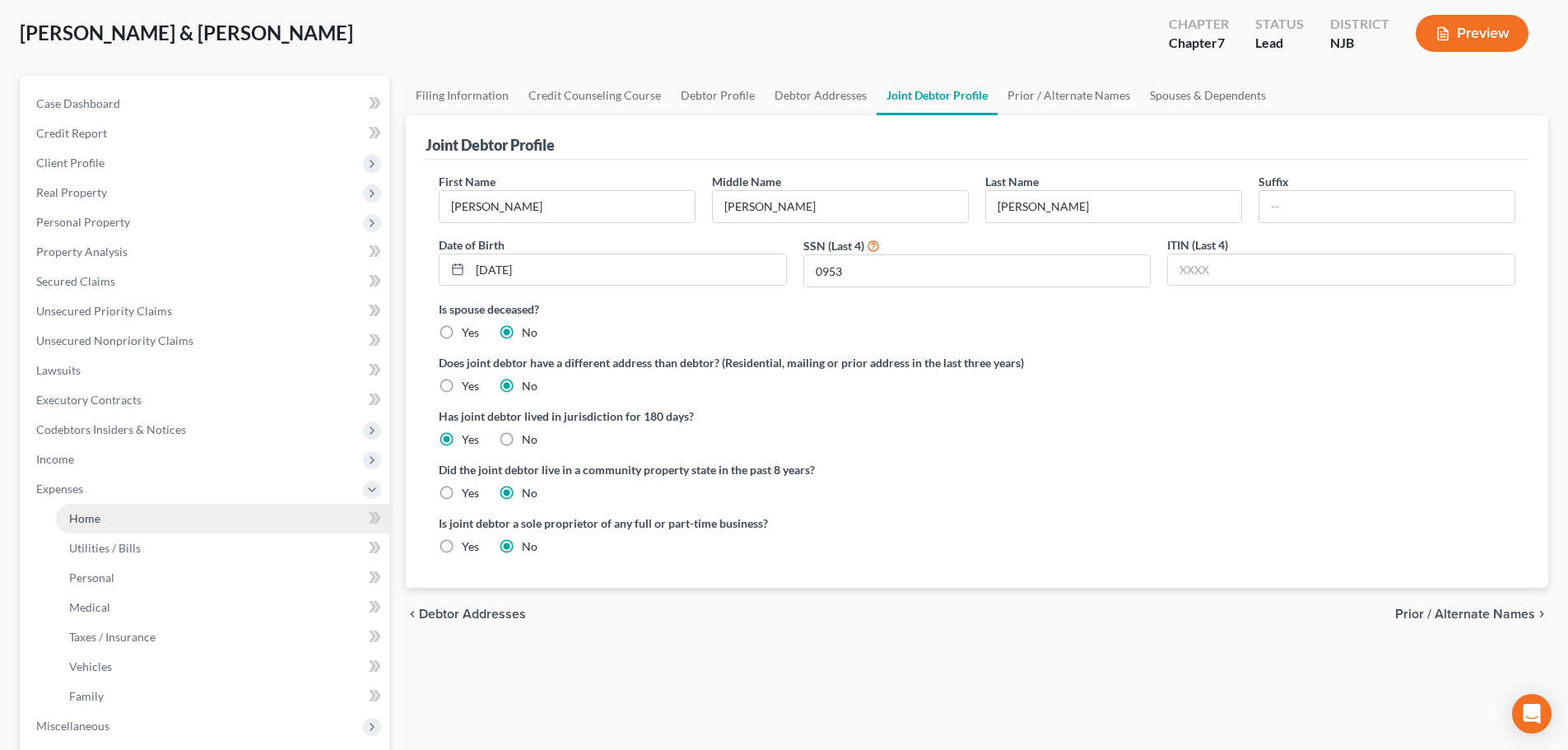
click at [110, 517] on link "Home" at bounding box center [222, 519] width 333 height 30
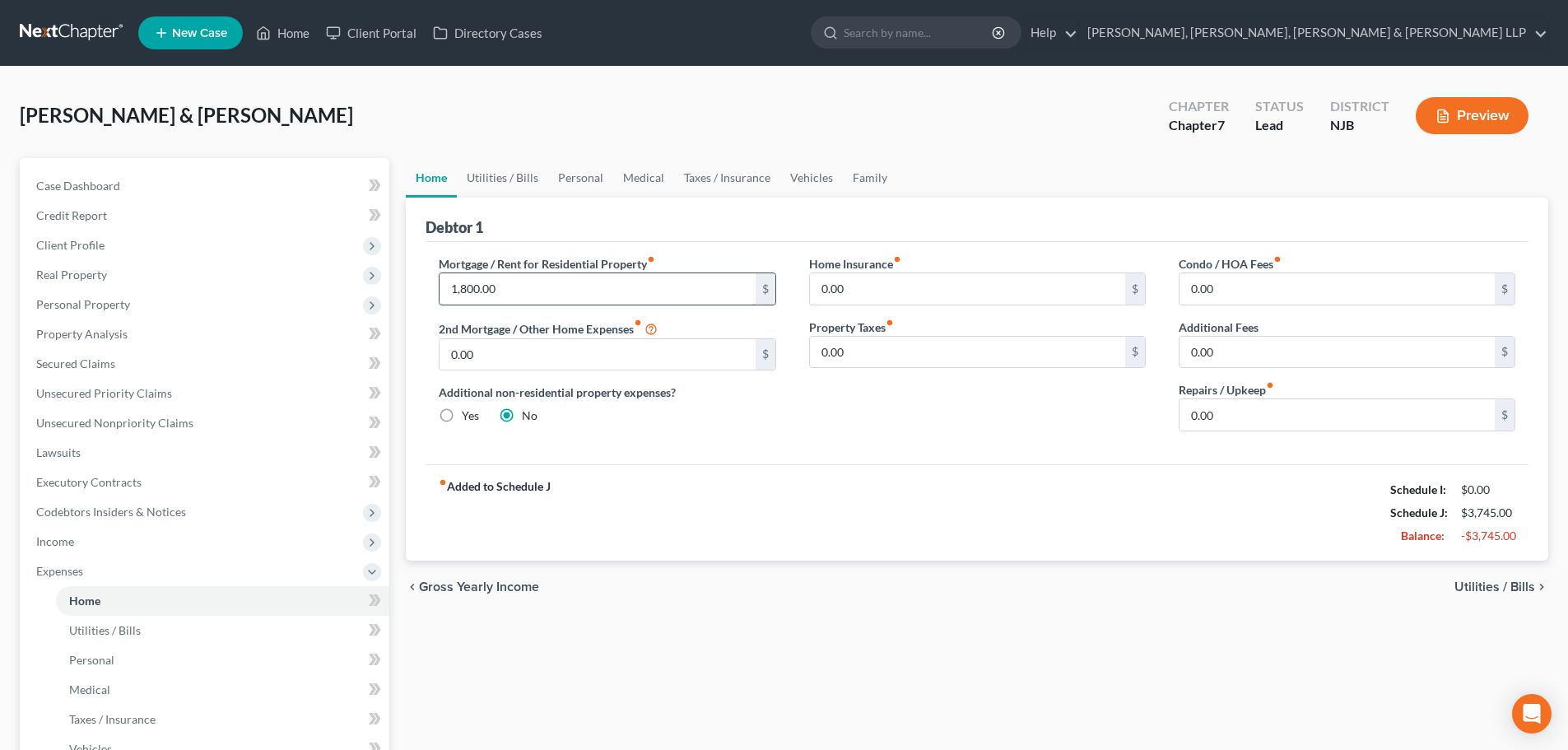
click at [487, 294] on input "1,800.00" at bounding box center [597, 289] width 316 height 32
type input "1,200.00"
click at [1226, 417] on input "0.00" at bounding box center [1337, 415] width 316 height 32
type input "50"
click at [518, 179] on link "Utilities / Bills" at bounding box center [503, 178] width 91 height 40
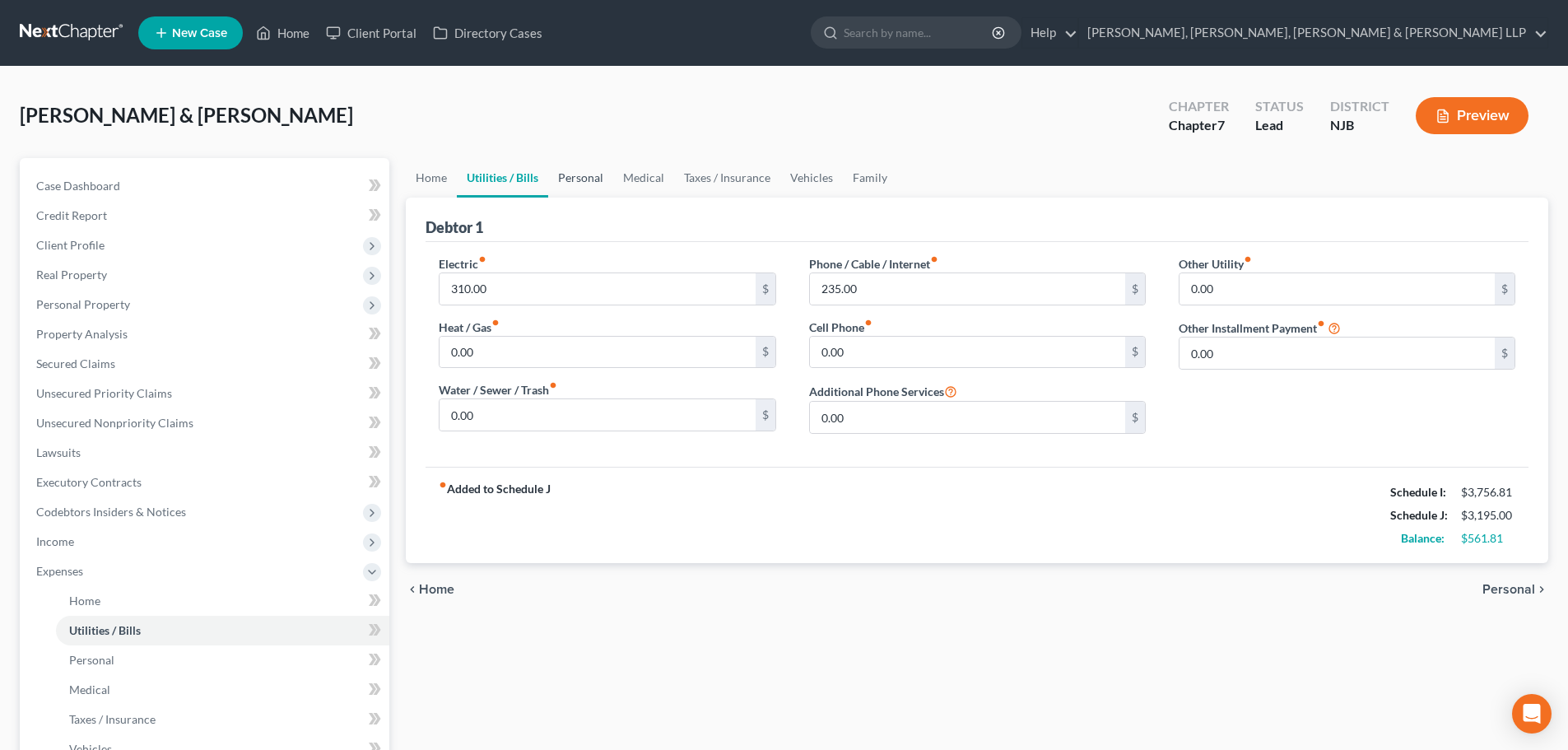
click at [577, 179] on link "Personal" at bounding box center [581, 178] width 65 height 40
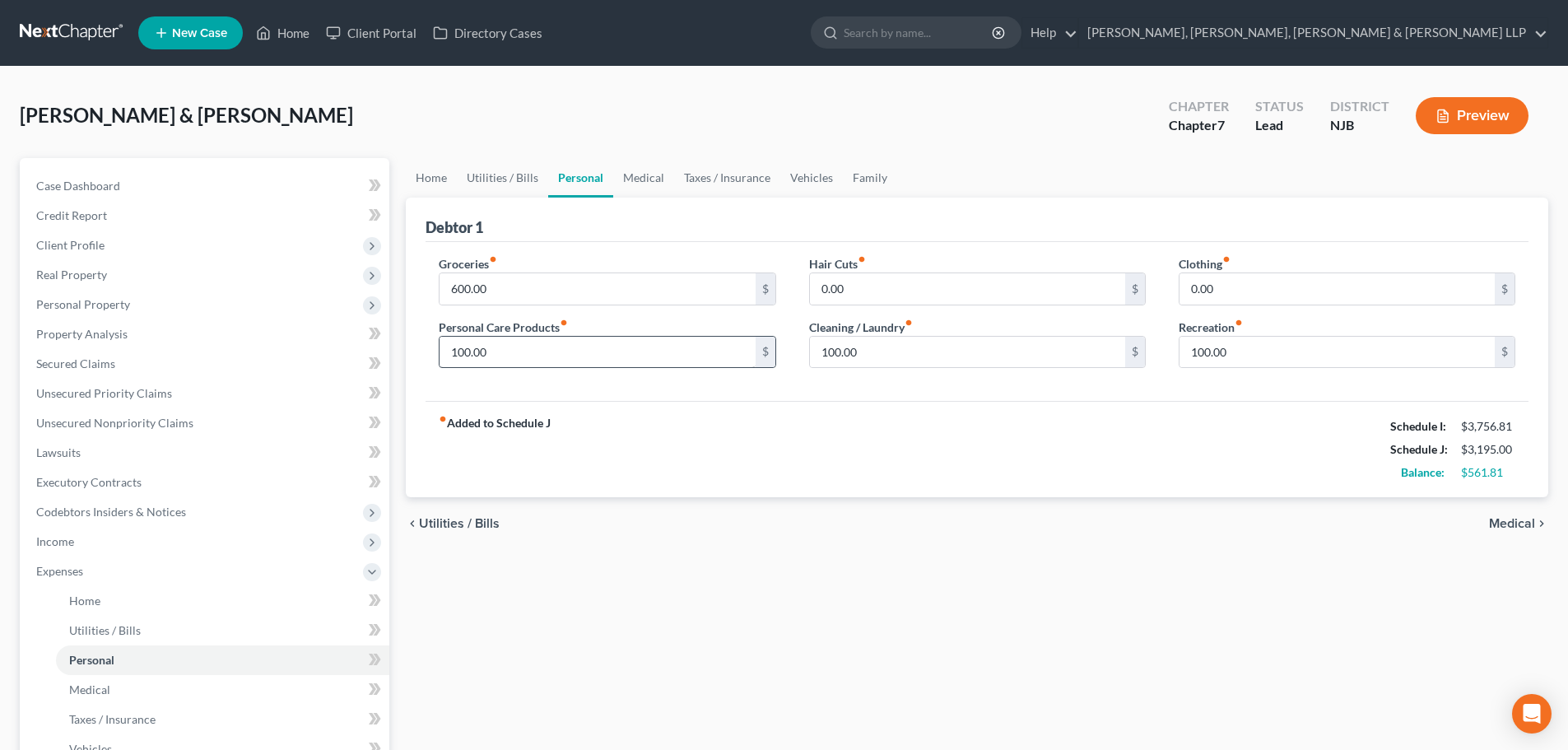
drag, startPoint x: 479, startPoint y: 375, endPoint x: 501, endPoint y: 357, distance: 28.4
click at [479, 375] on div "Groceries fiber_manual_record 600.00 $ Personal Care Products fiber_manual_reco…" at bounding box center [606, 318] width 370 height 127
click at [503, 355] on input "100.00" at bounding box center [597, 353] width 316 height 32
type input "200"
click at [875, 354] on input "100.00" at bounding box center [968, 353] width 316 height 32
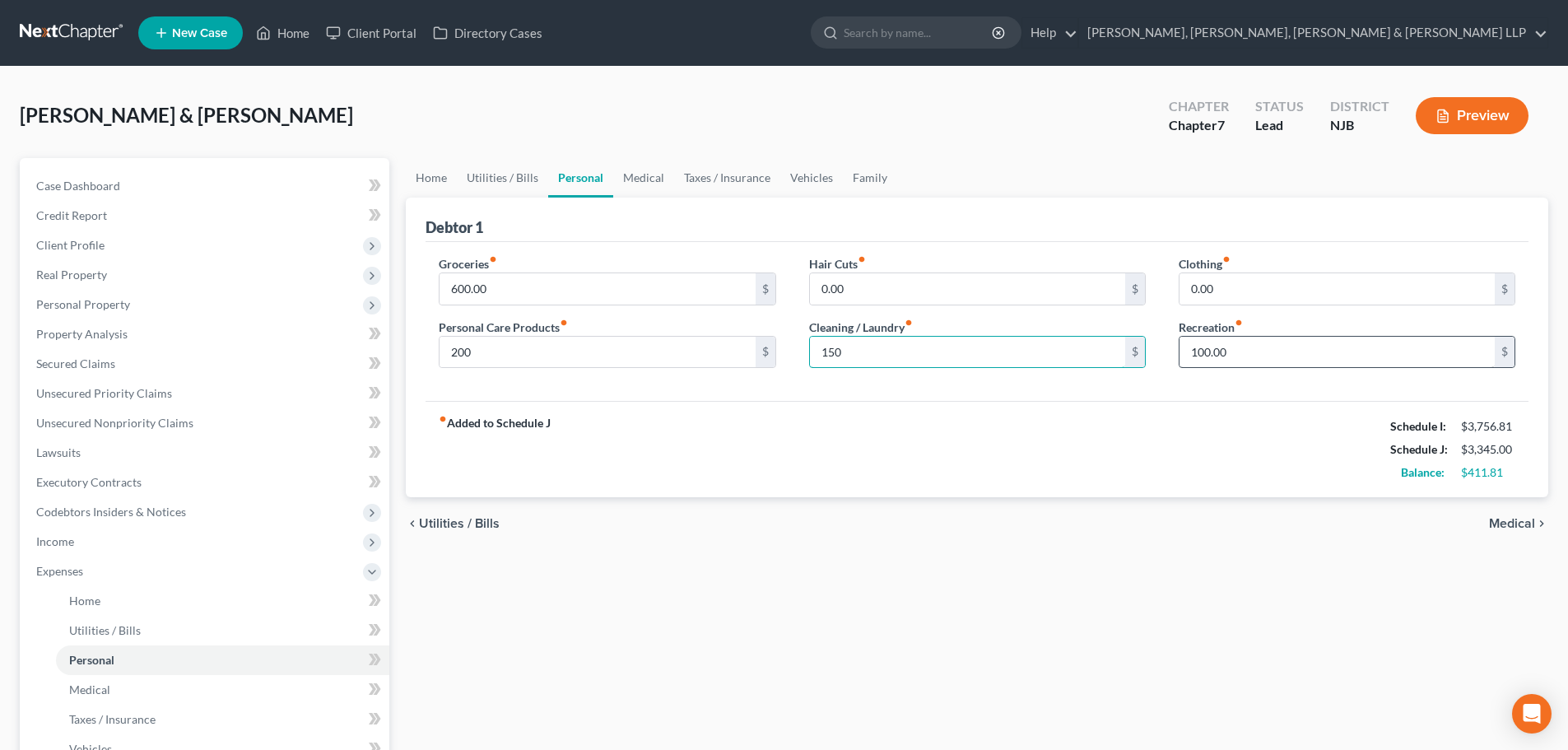
type input "150"
click at [1252, 360] on input "100.00" at bounding box center [1337, 353] width 316 height 32
type input "250"
click at [511, 296] on input "600.00" at bounding box center [597, 289] width 316 height 32
type input "650"
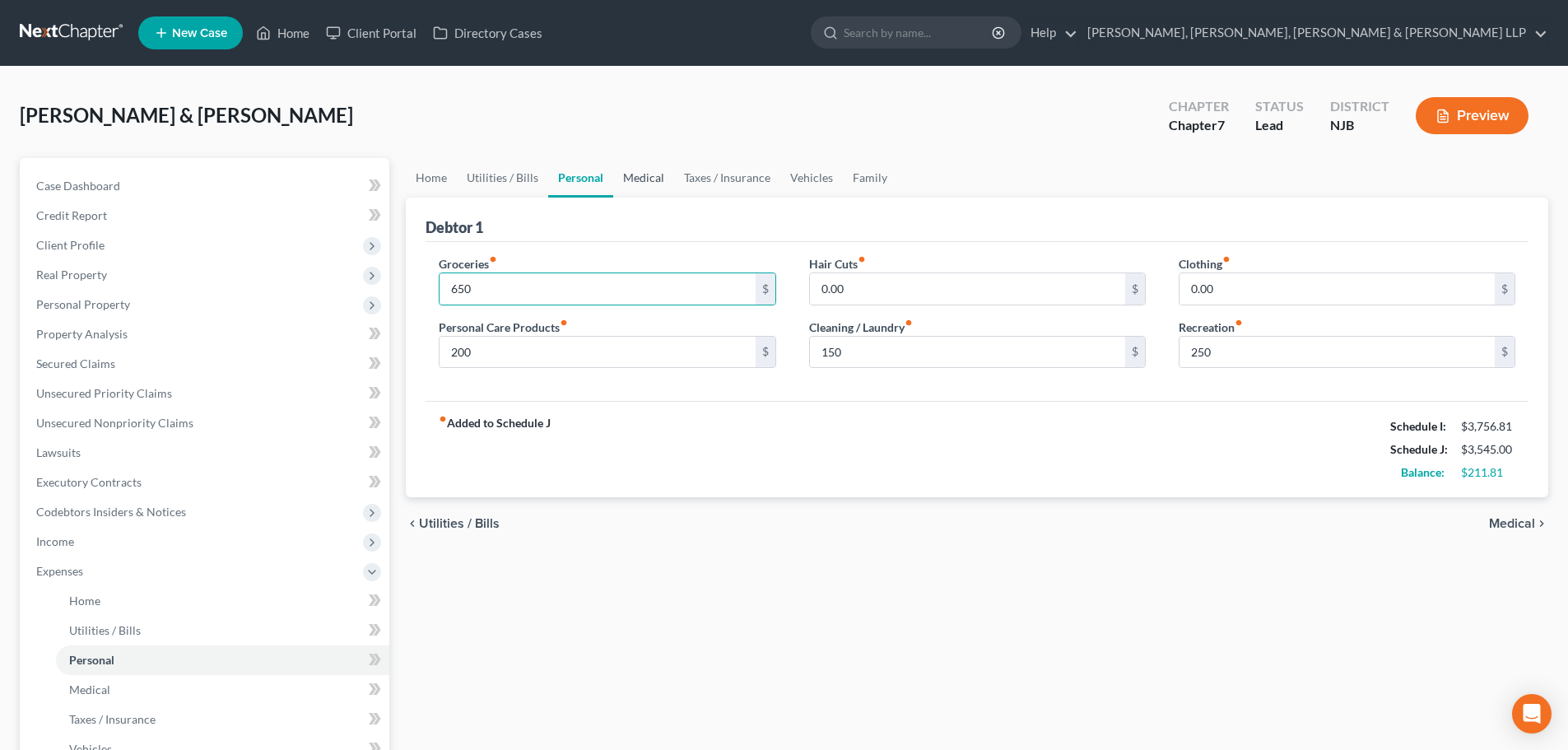
drag, startPoint x: 655, startPoint y: 182, endPoint x: 670, endPoint y: 192, distance: 18.0
click at [653, 181] on link "Medical" at bounding box center [643, 178] width 61 height 40
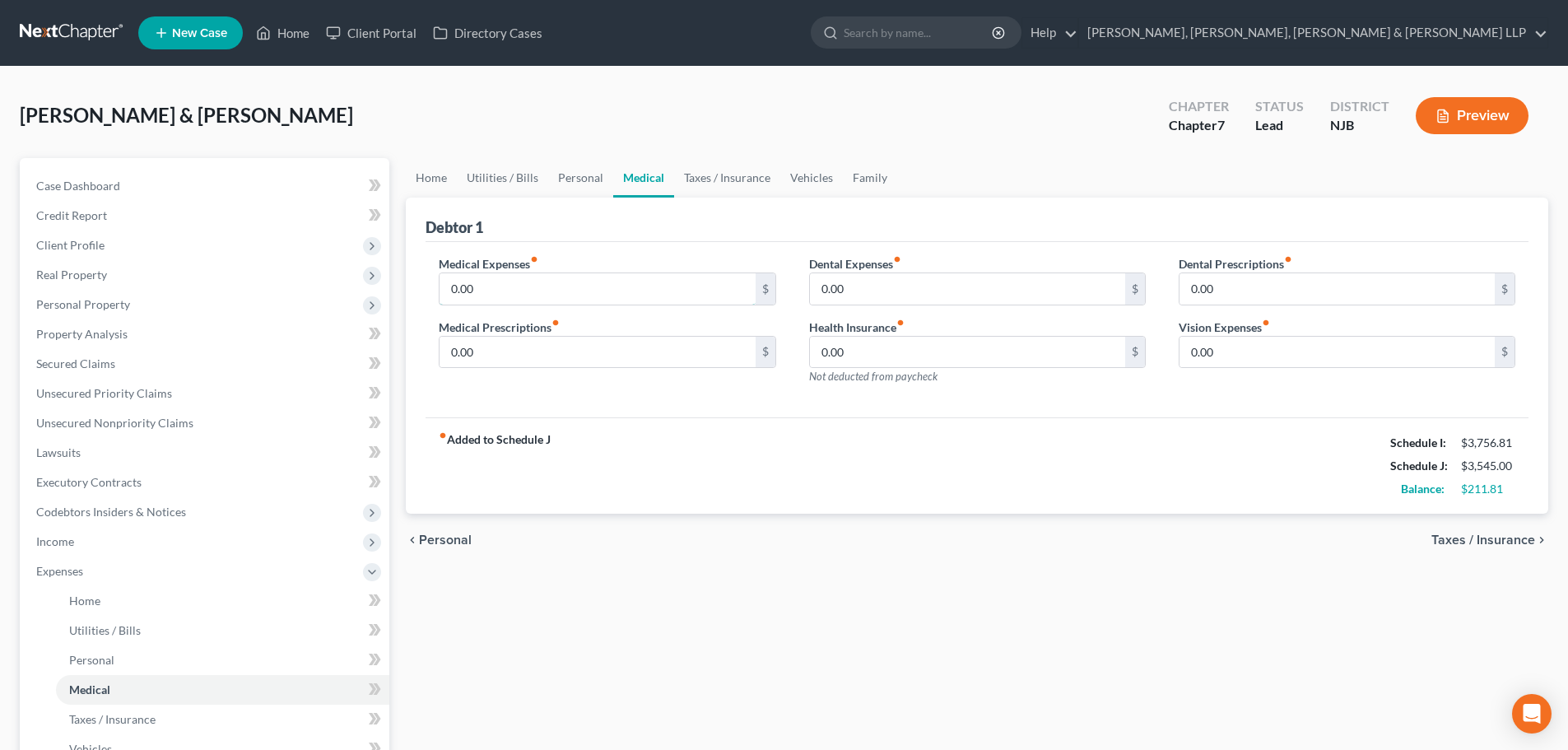
drag, startPoint x: 563, startPoint y: 286, endPoint x: 599, endPoint y: 266, distance: 41.2
click at [562, 286] on input "0.00" at bounding box center [597, 289] width 316 height 32
type input "1"
type input "50"
click at [709, 183] on link "Taxes / Insurance" at bounding box center [727, 178] width 106 height 40
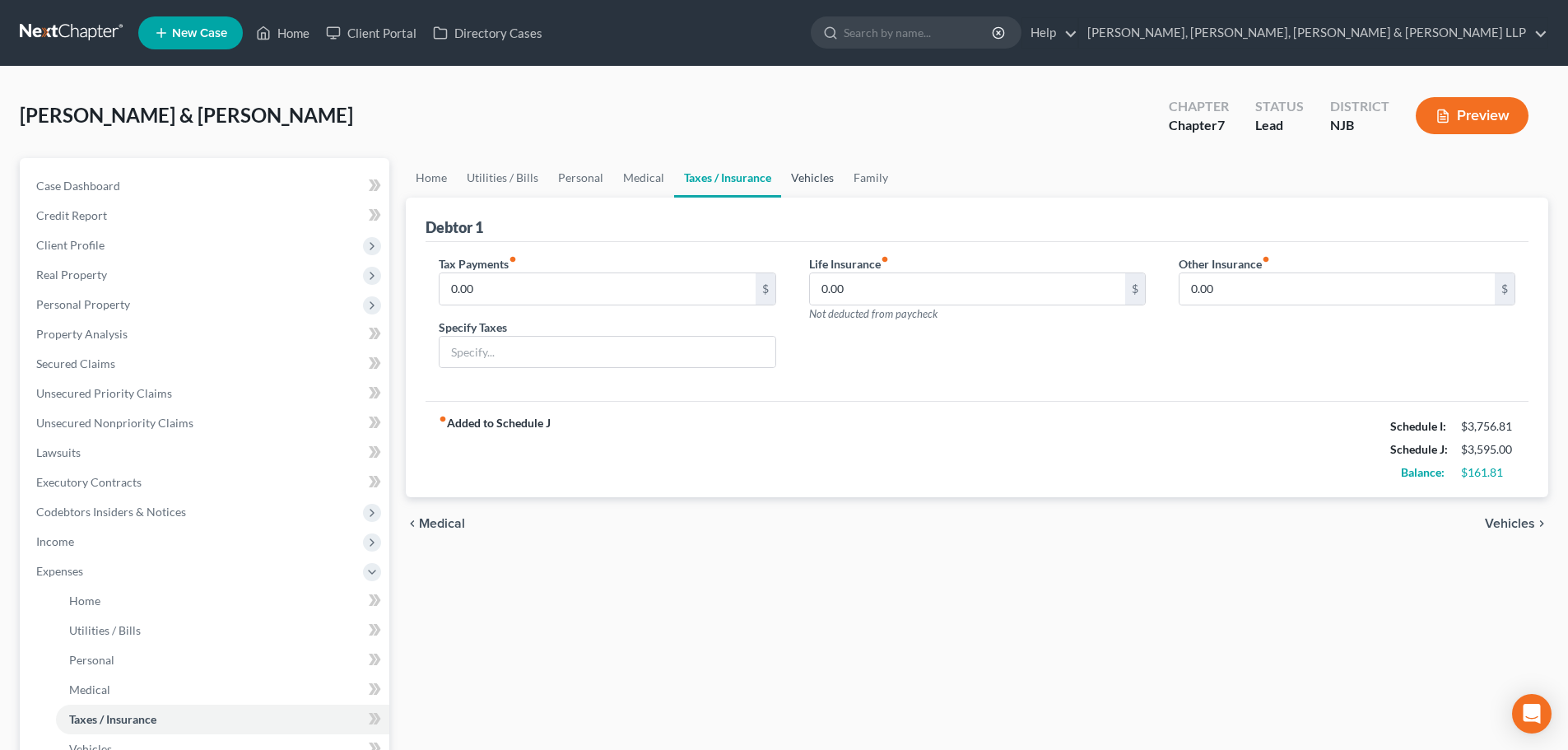
click at [793, 184] on link "Vehicles" at bounding box center [812, 178] width 62 height 40
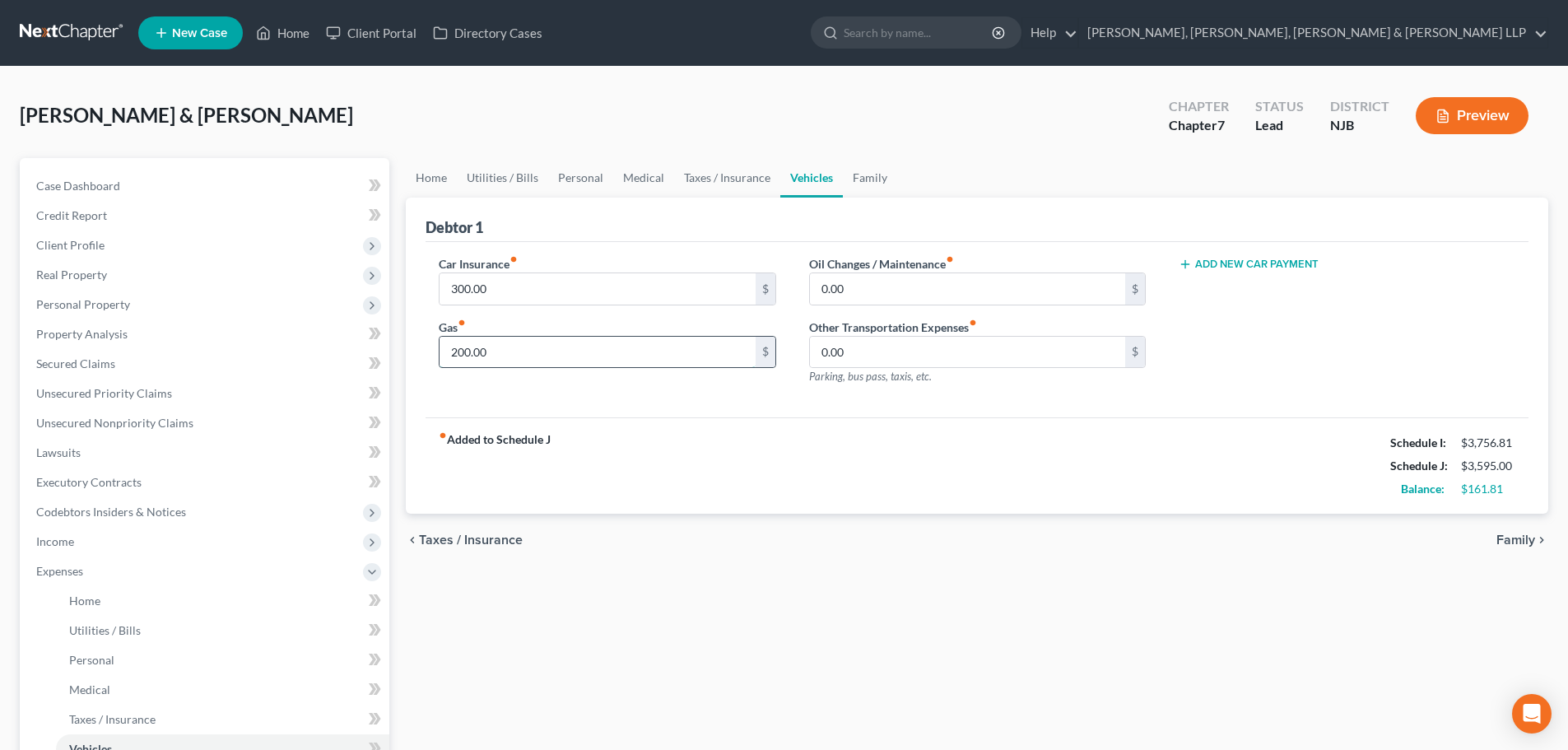
drag, startPoint x: 560, startPoint y: 342, endPoint x: 552, endPoint y: 343, distance: 8.1
click at [560, 342] on input "200.00" at bounding box center [597, 353] width 316 height 32
type input "250"
click at [879, 178] on link "Family" at bounding box center [870, 178] width 54 height 40
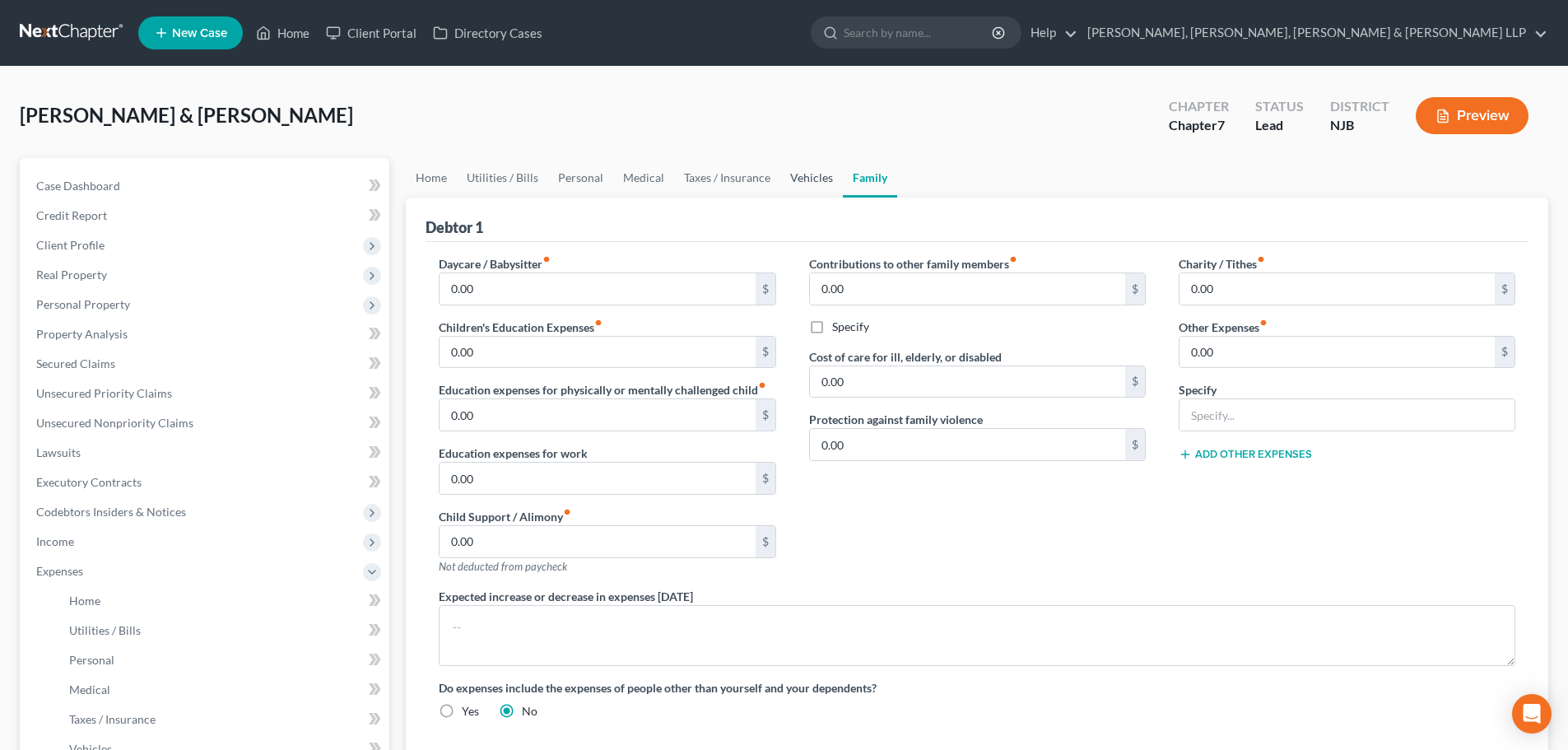
click at [791, 182] on link "Vehicles" at bounding box center [811, 178] width 62 height 40
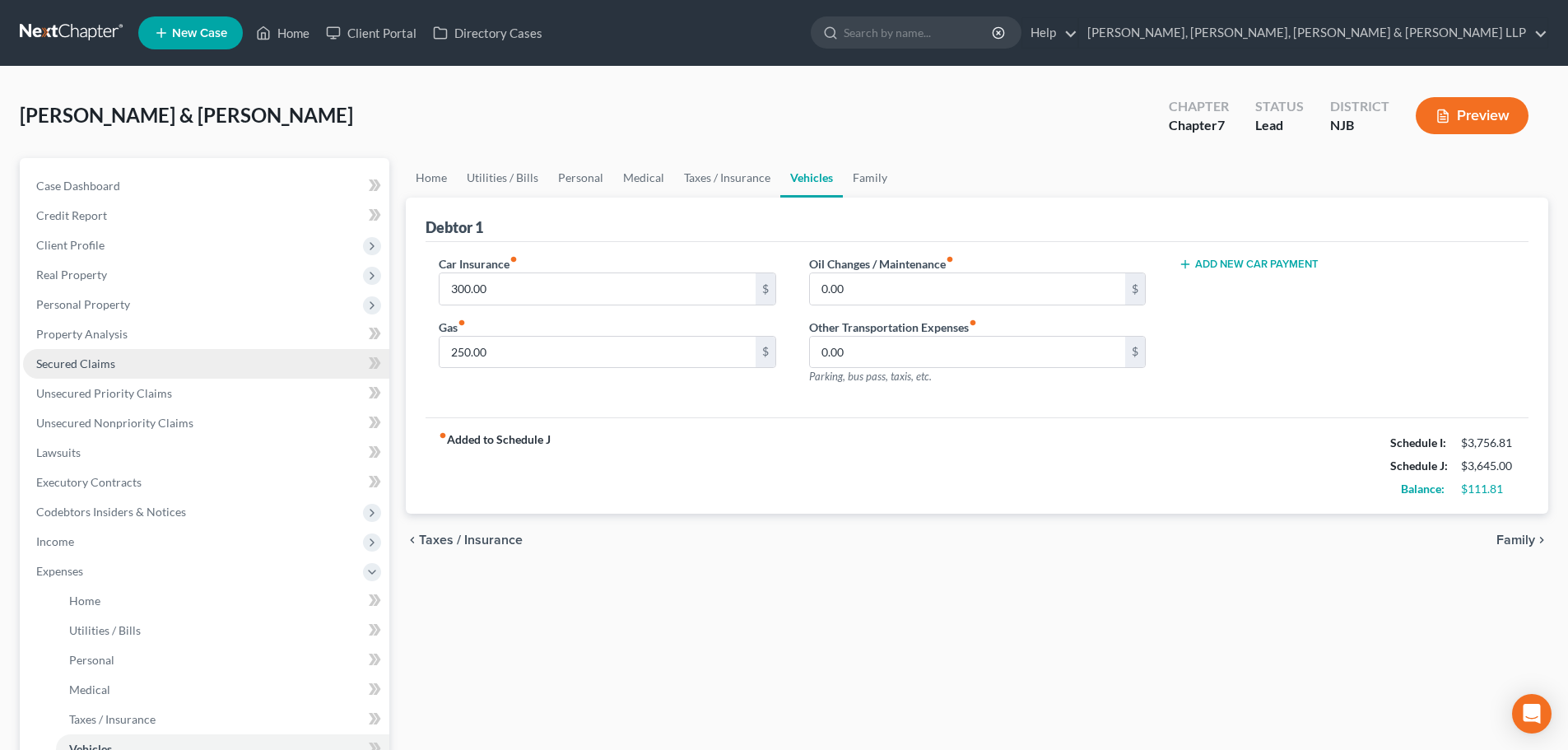
click at [71, 375] on link "Secured Claims" at bounding box center [206, 364] width 367 height 30
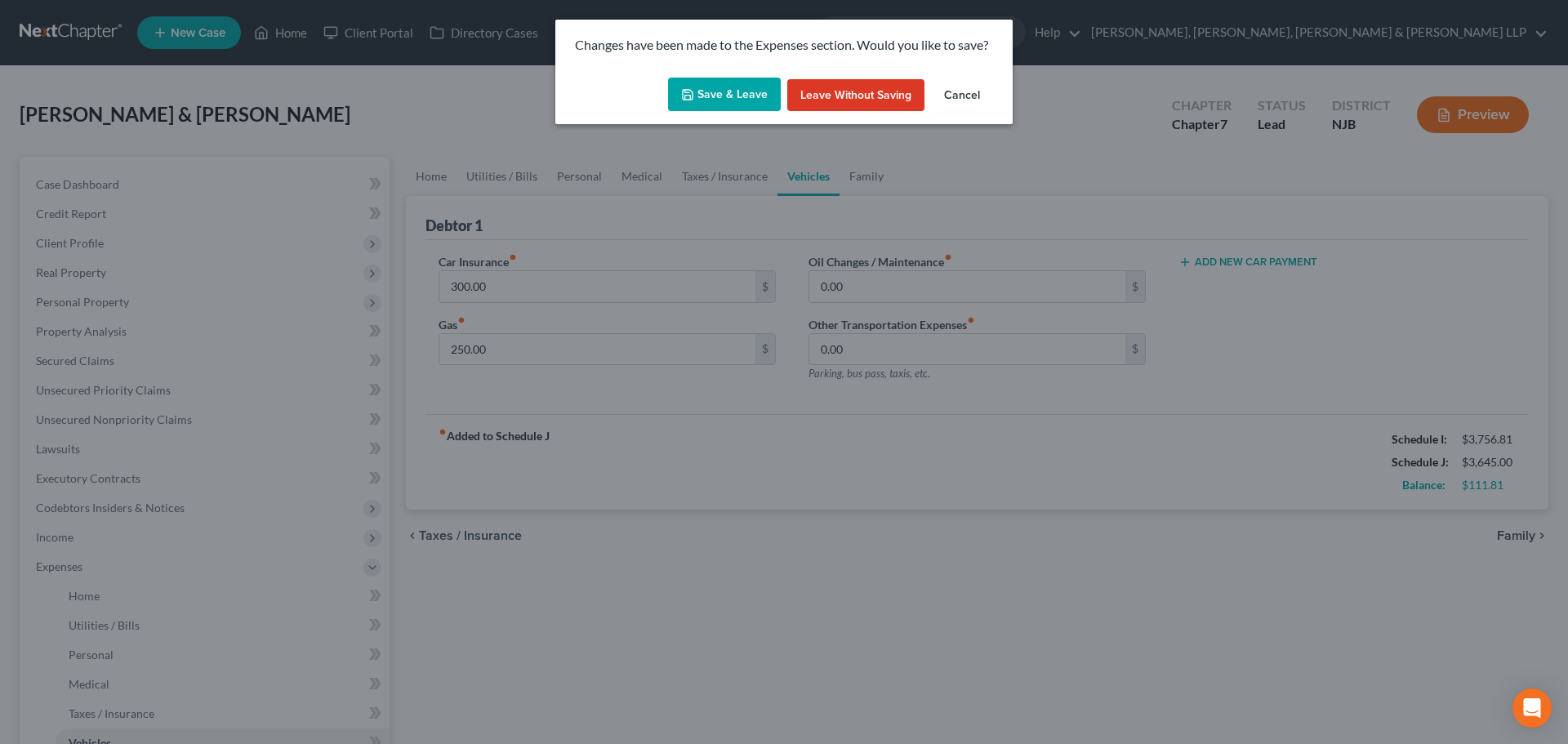
click at [700, 97] on button "Save & Leave" at bounding box center [724, 94] width 112 height 34
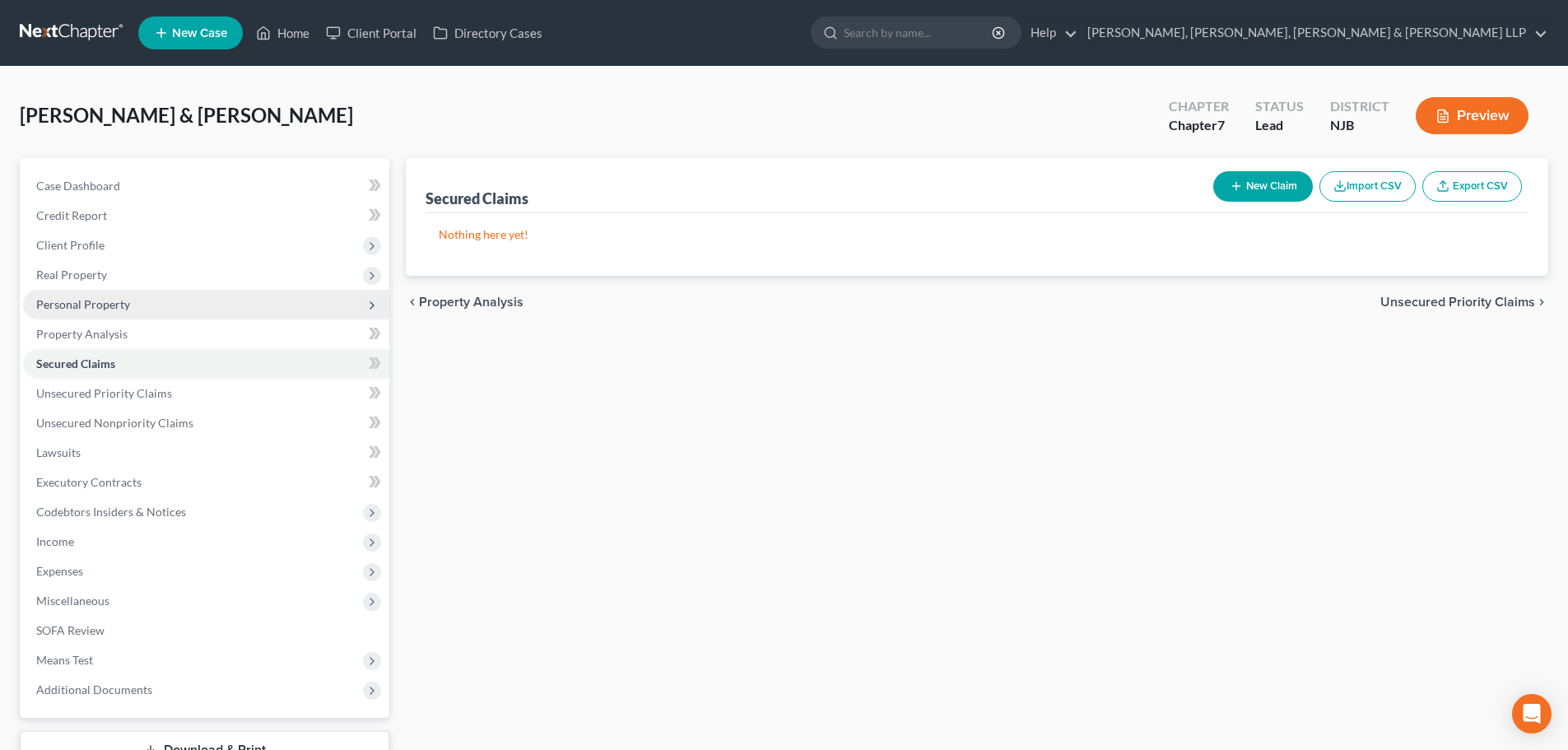
click at [163, 304] on span "Personal Property" at bounding box center [206, 305] width 367 height 30
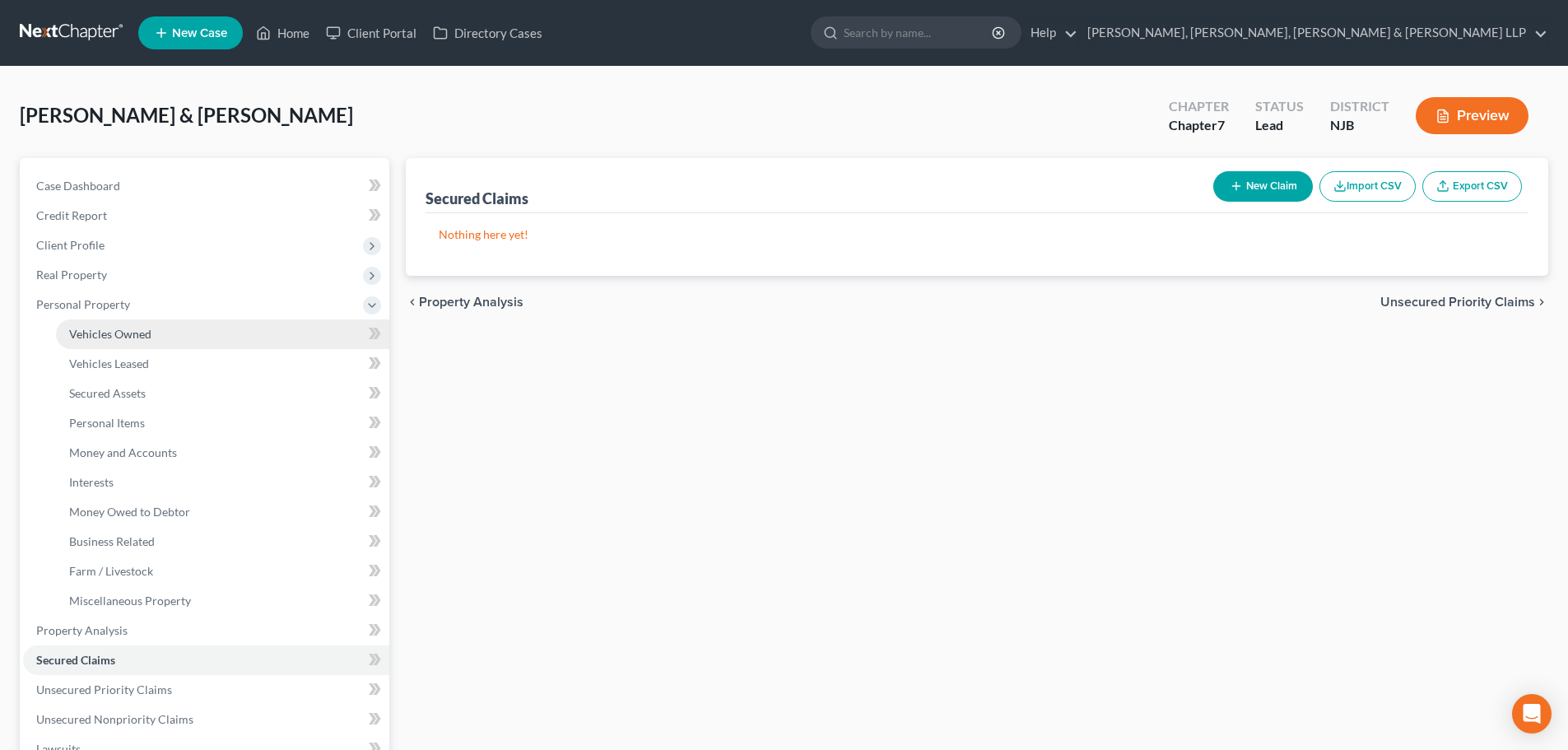
click at [153, 326] on link "Vehicles Owned" at bounding box center [222, 334] width 333 height 30
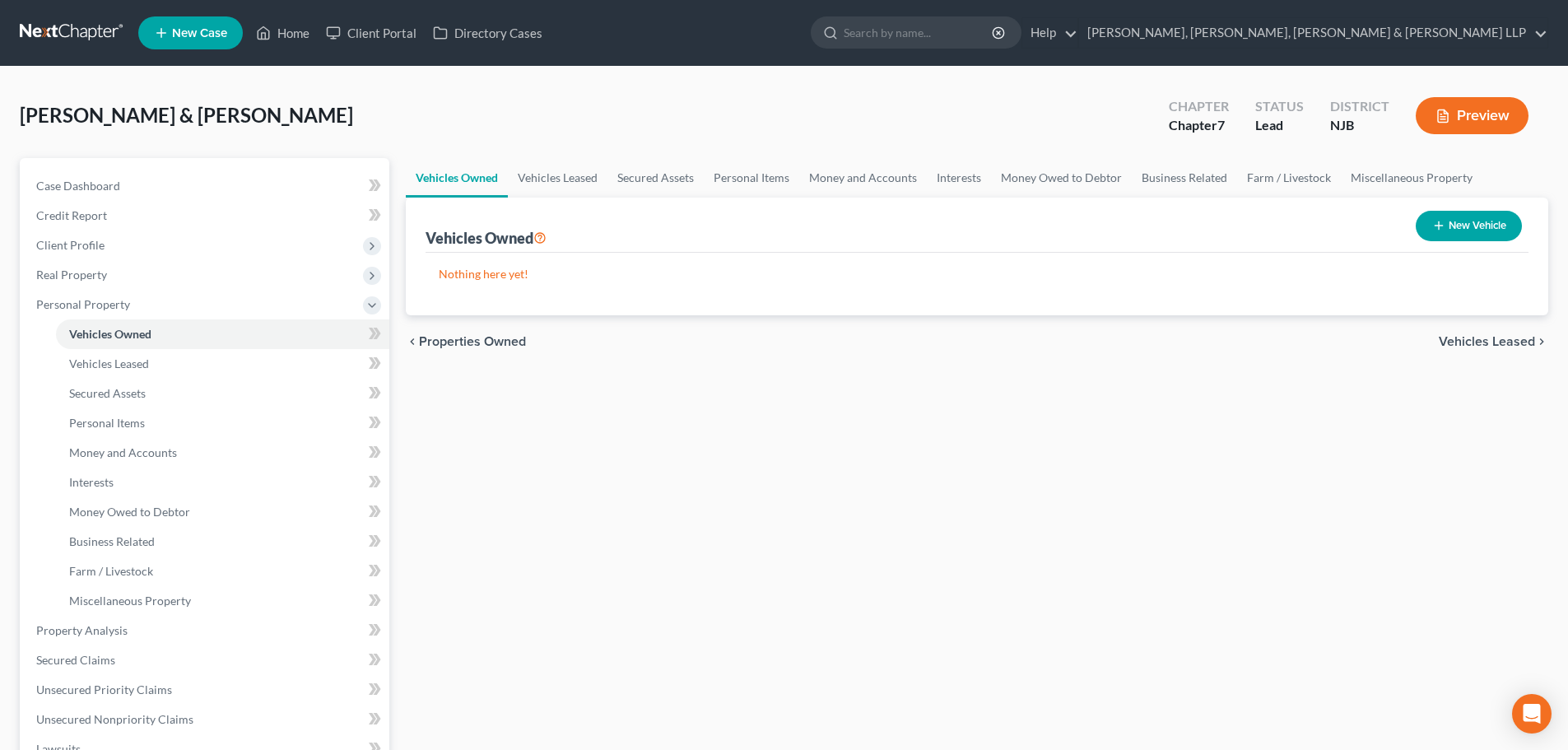
scroll to position [247, 0]
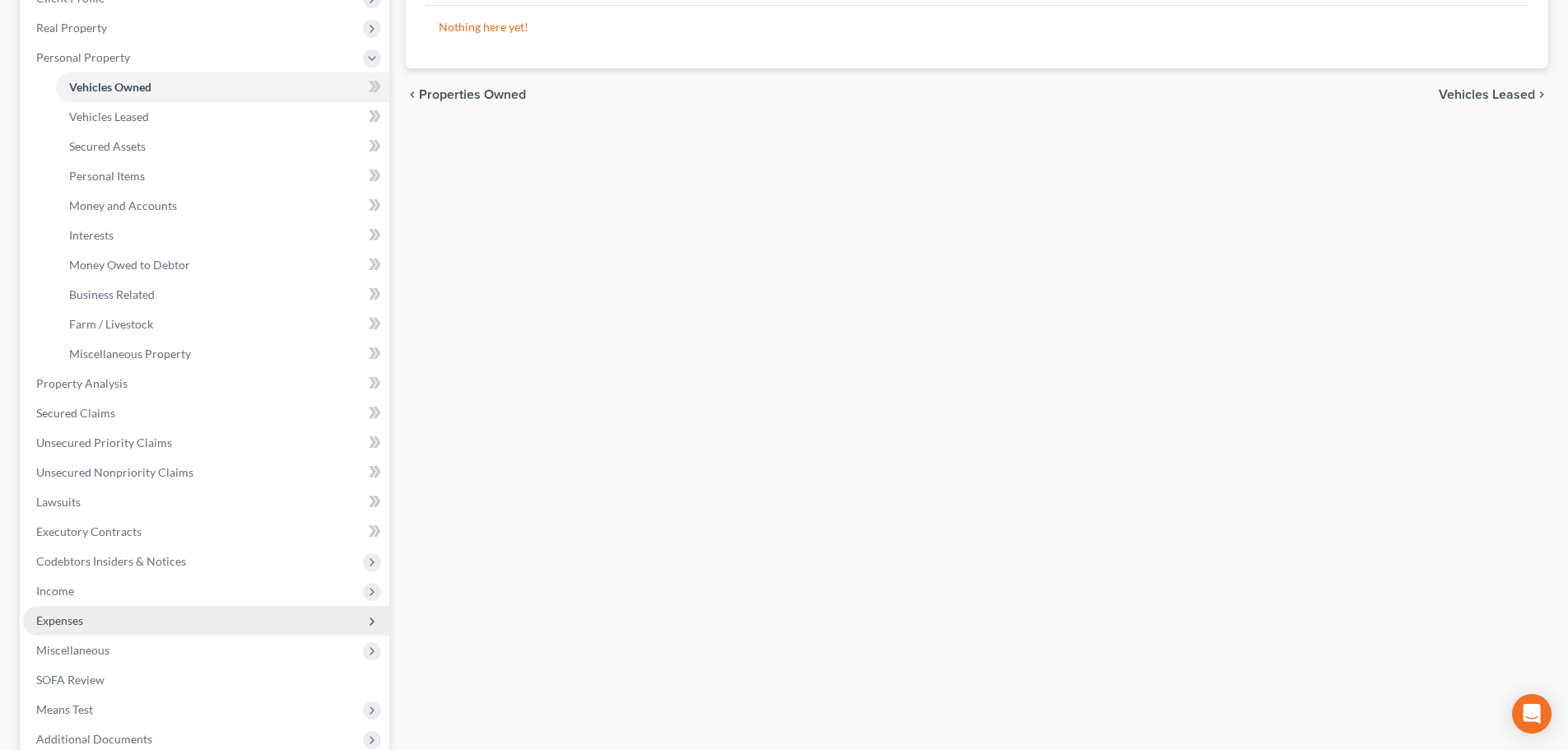
click at [94, 619] on span "Expenses" at bounding box center [206, 621] width 367 height 30
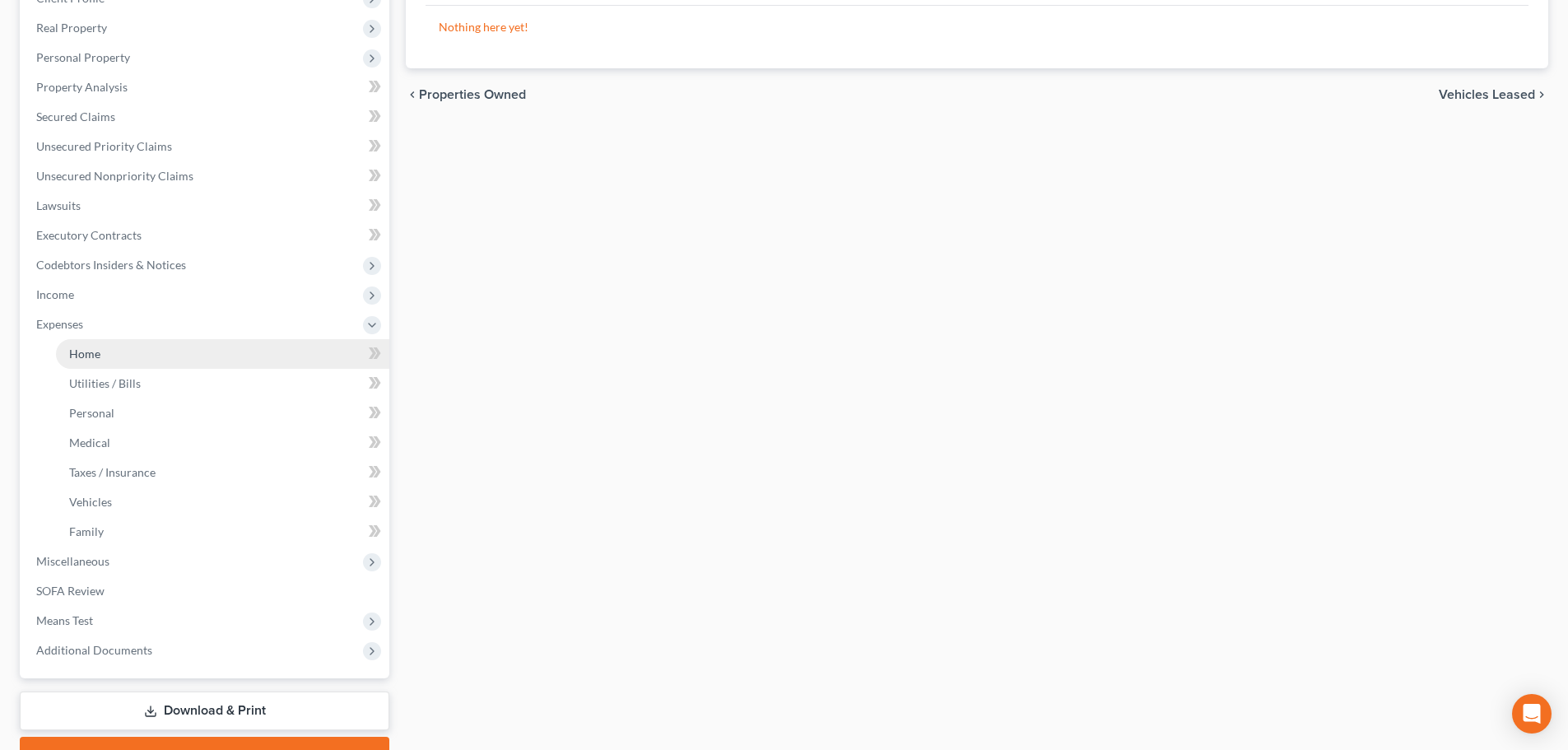
click at [145, 346] on link "Home" at bounding box center [222, 354] width 333 height 30
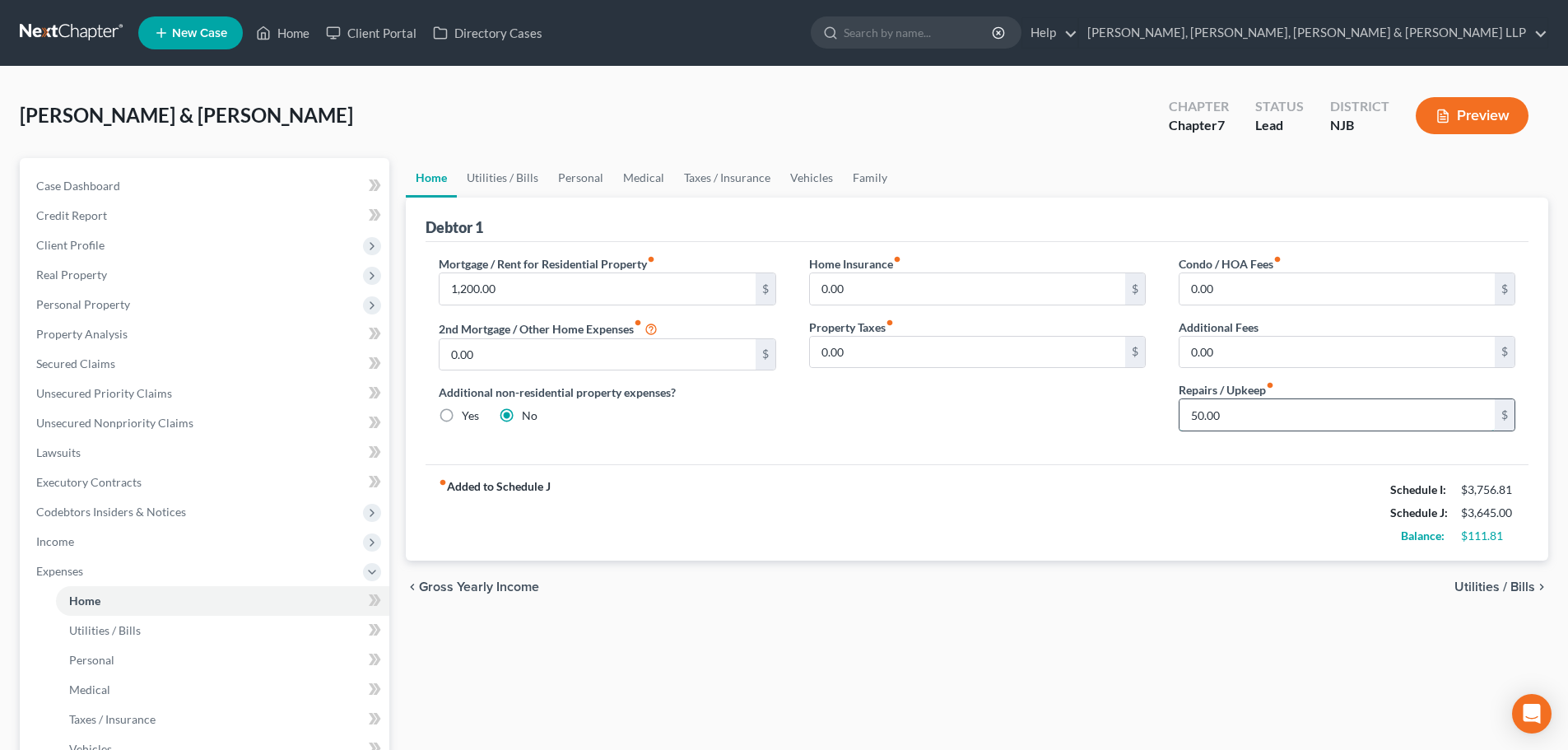
click at [1220, 417] on input "50.00" at bounding box center [1337, 415] width 316 height 32
type input "80"
drag, startPoint x: 499, startPoint y: 187, endPoint x: 508, endPoint y: 244, distance: 57.7
click at [499, 187] on link "Utilities / Bills" at bounding box center [503, 178] width 91 height 40
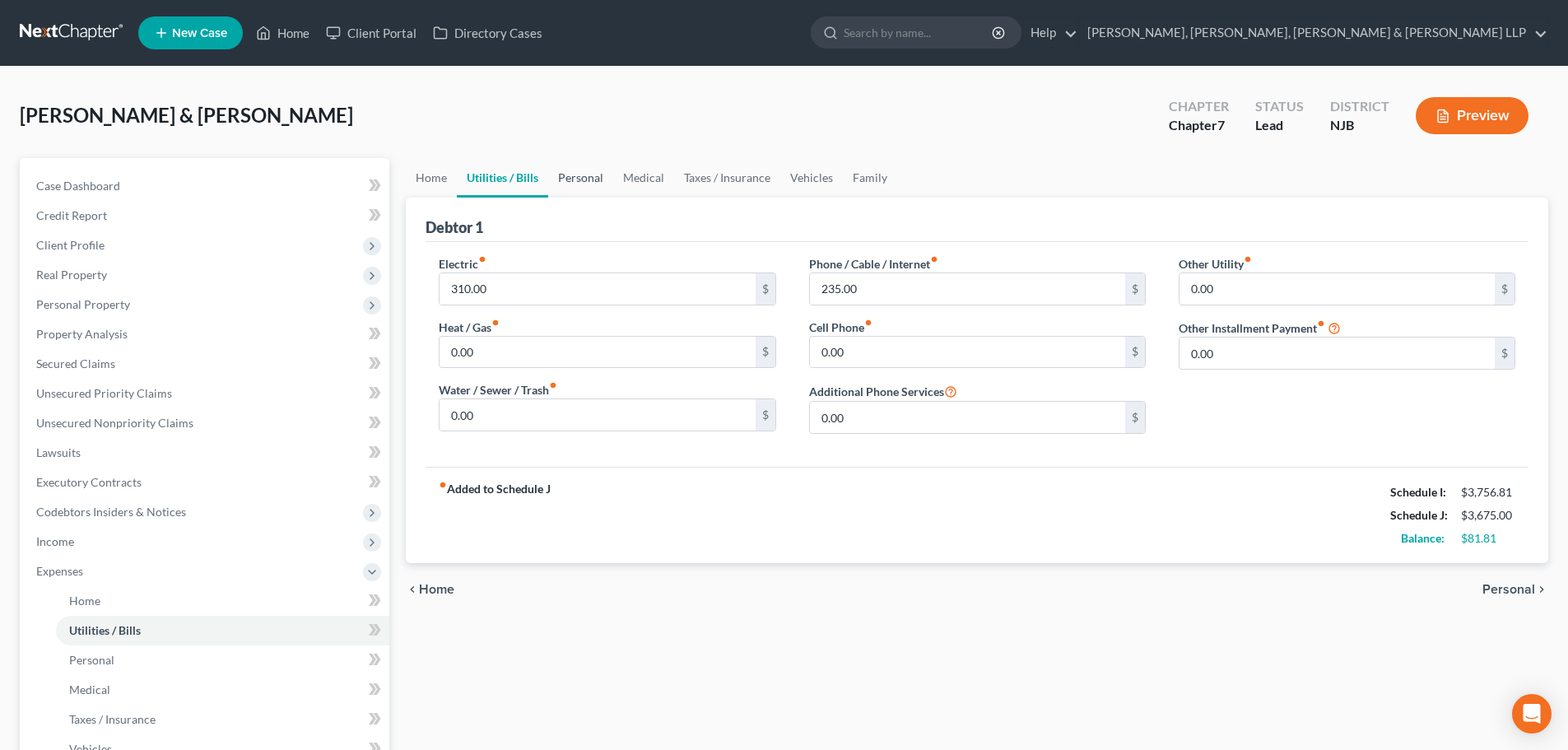
click at [568, 172] on link "Personal" at bounding box center [581, 178] width 65 height 40
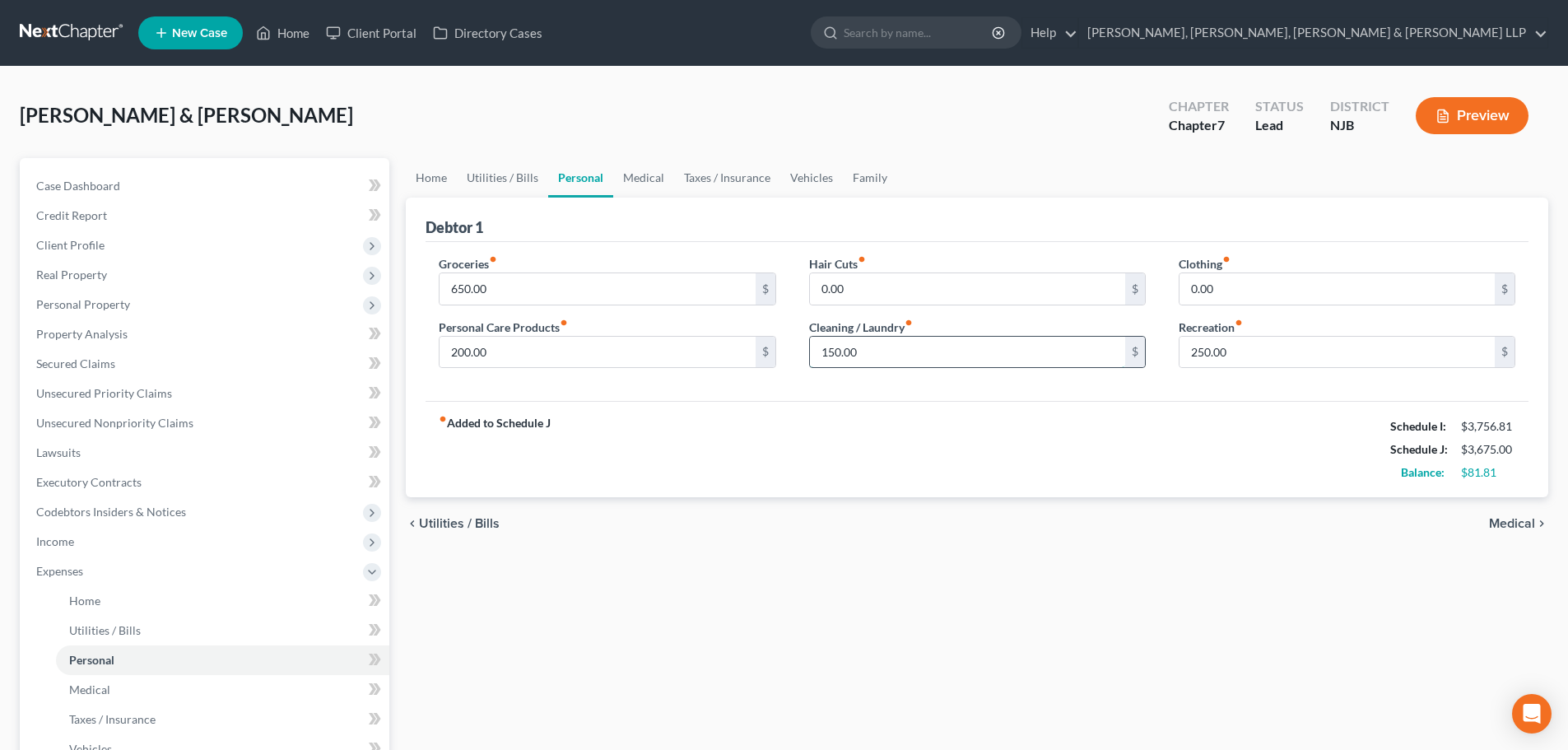
click at [871, 354] on input "150.00" at bounding box center [968, 353] width 316 height 32
type input "220"
click at [497, 358] on input "200.00" at bounding box center [597, 353] width 316 height 32
type input "210"
click at [306, 34] on link "Home" at bounding box center [283, 33] width 70 height 30
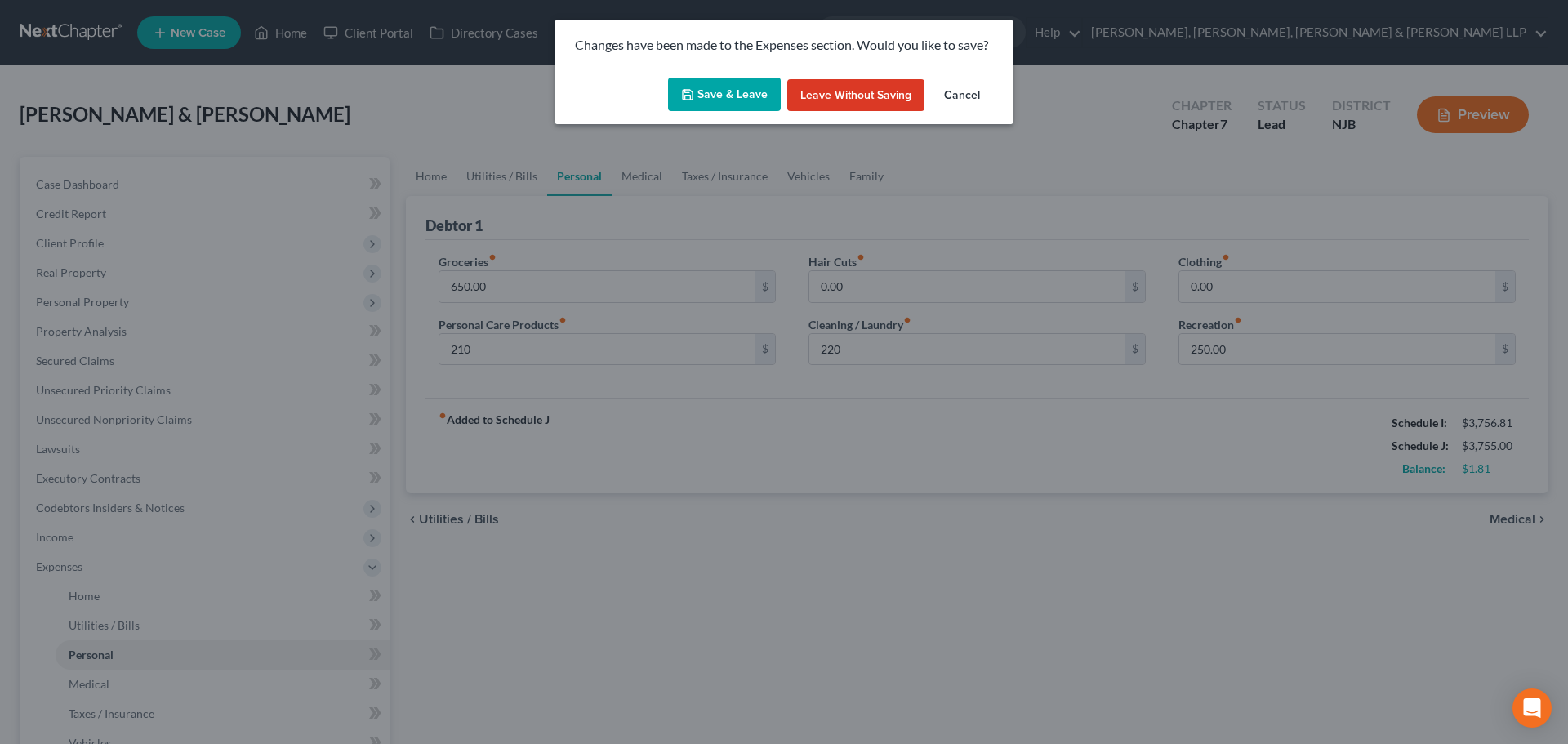
click at [704, 102] on button "Save & Leave" at bounding box center [724, 94] width 112 height 34
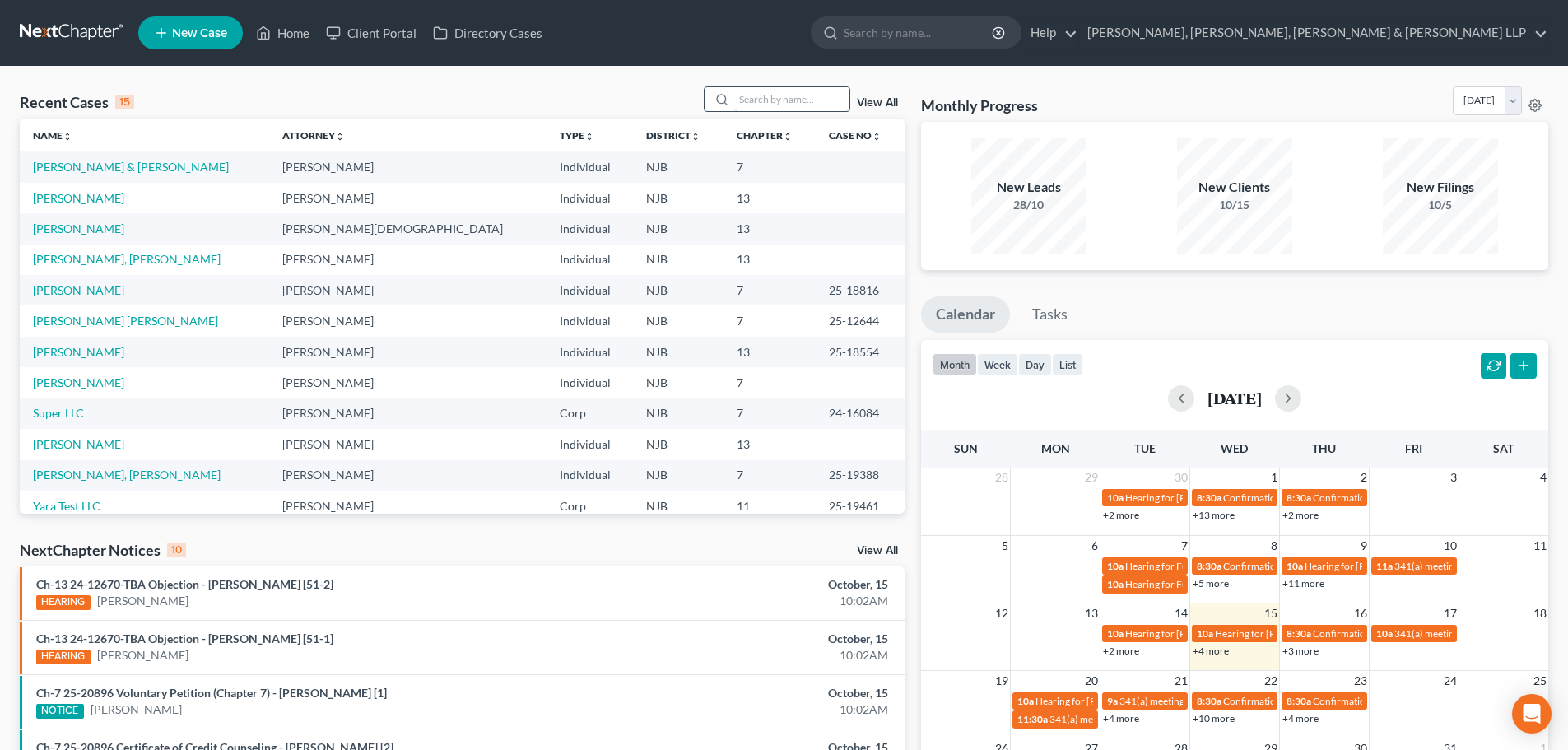
click at [801, 106] on input "search" at bounding box center [791, 98] width 115 height 24
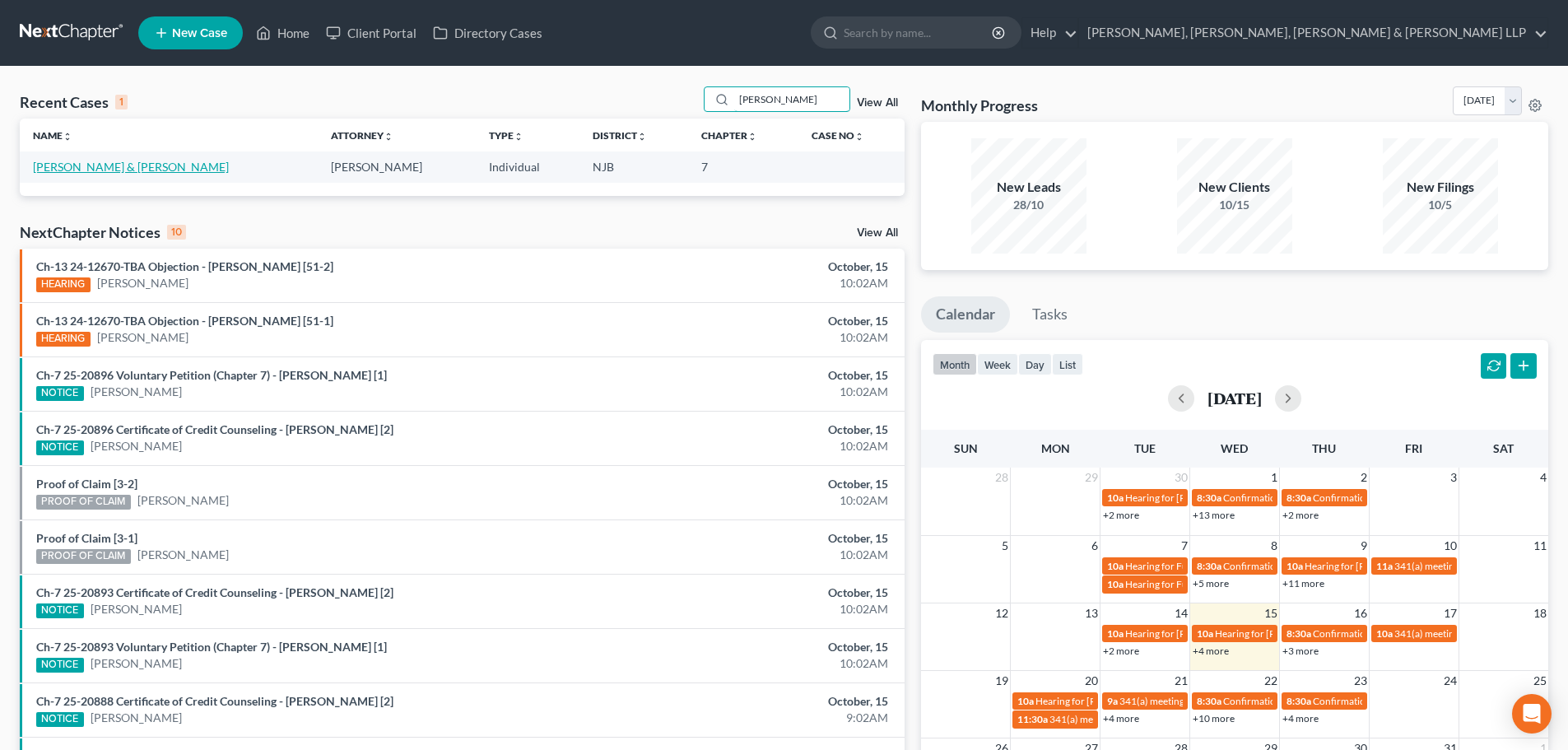
type input "[PERSON_NAME]"
click at [126, 164] on link "[PERSON_NAME] & [PERSON_NAME]" at bounding box center [130, 167] width 196 height 14
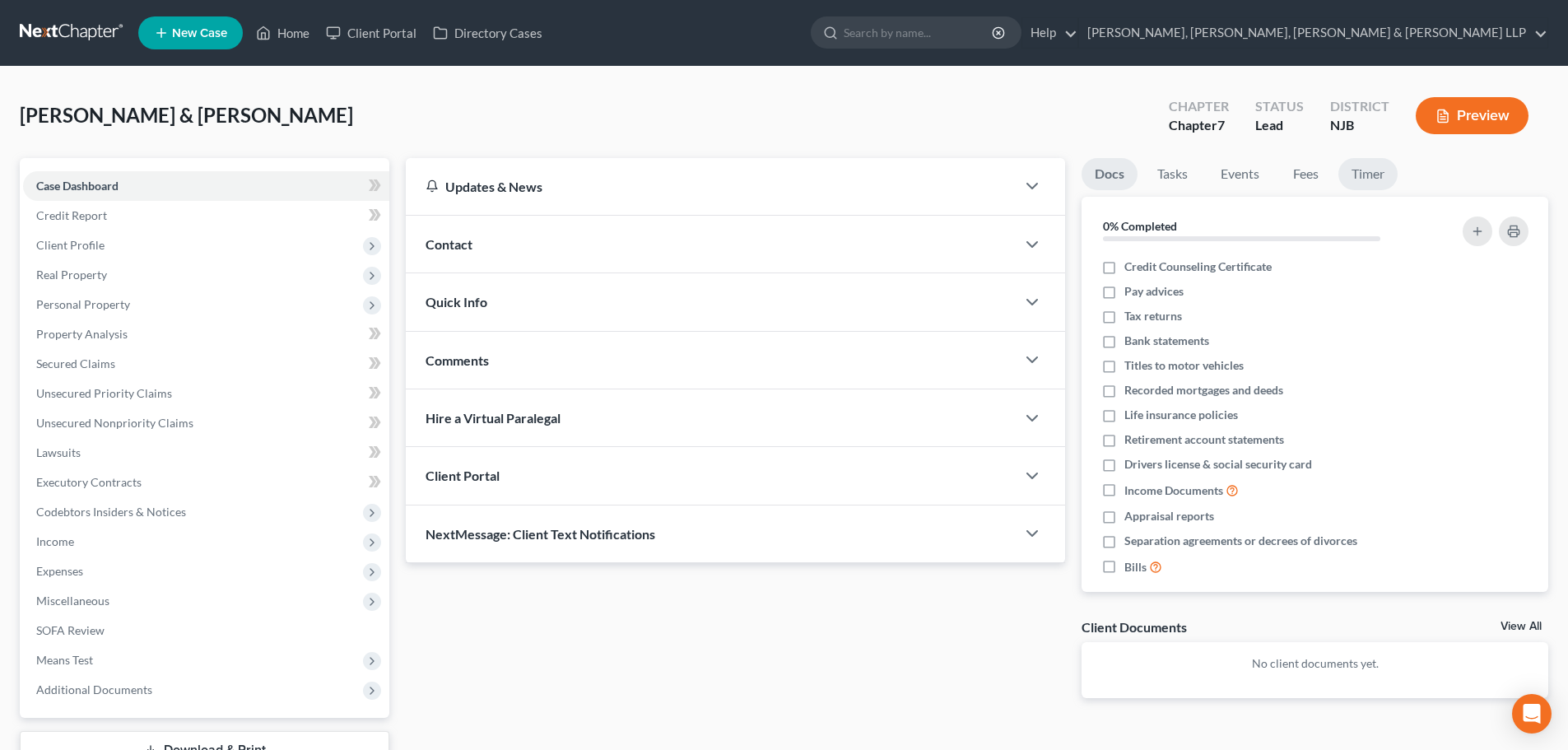
click at [1346, 174] on link "Timer" at bounding box center [1368, 174] width 59 height 33
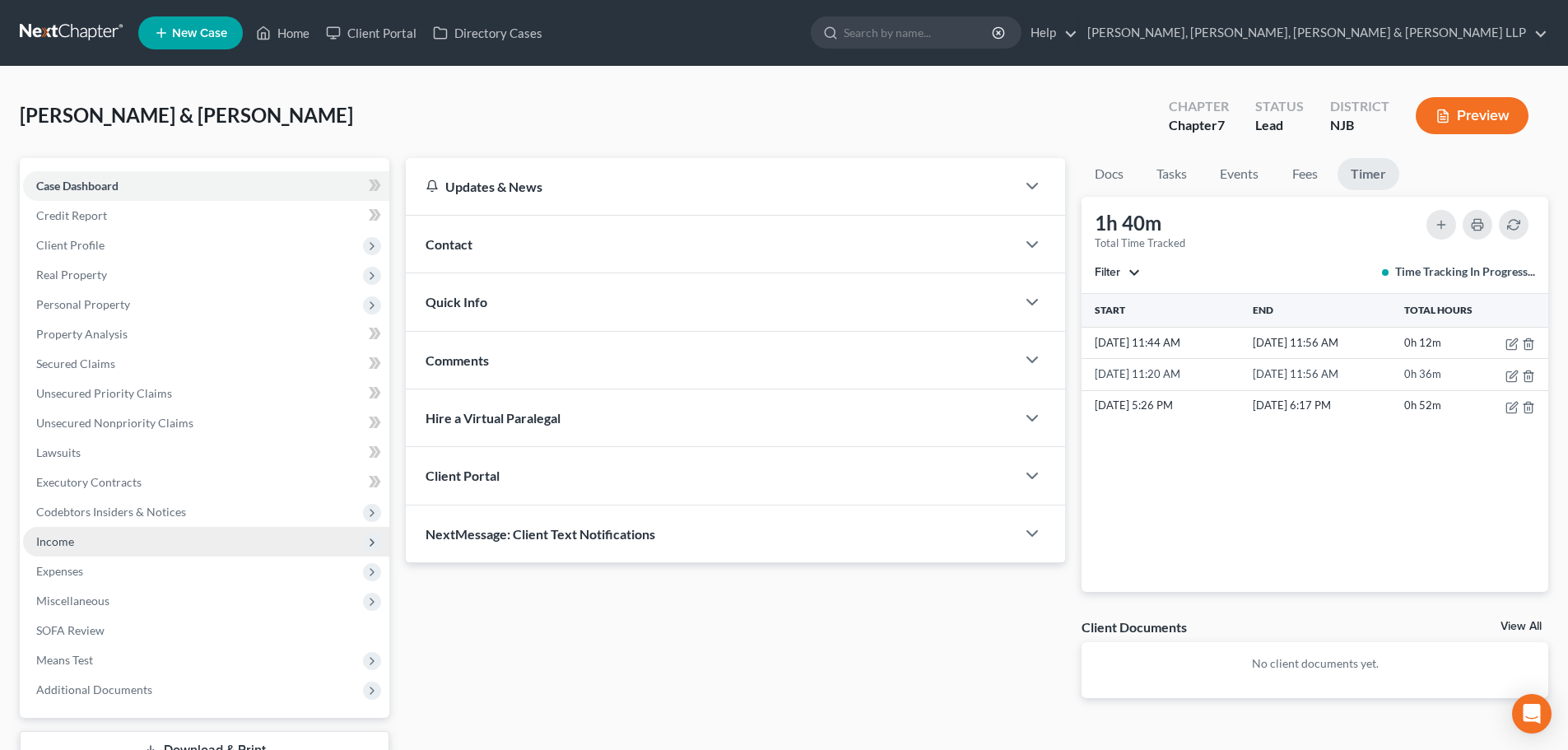
click at [76, 553] on span "Income" at bounding box center [206, 542] width 367 height 30
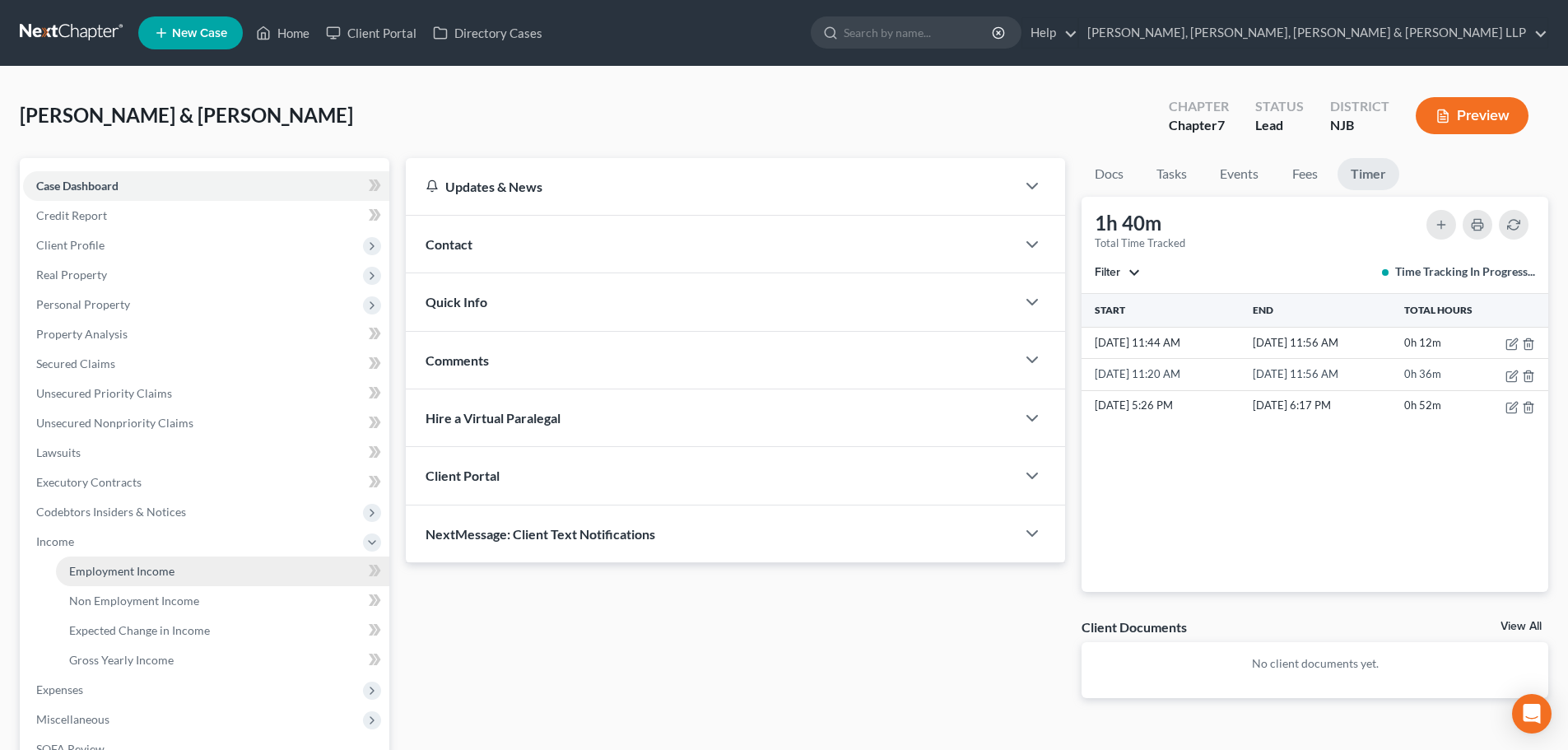
click at [123, 560] on link "Employment Income" at bounding box center [222, 572] width 333 height 30
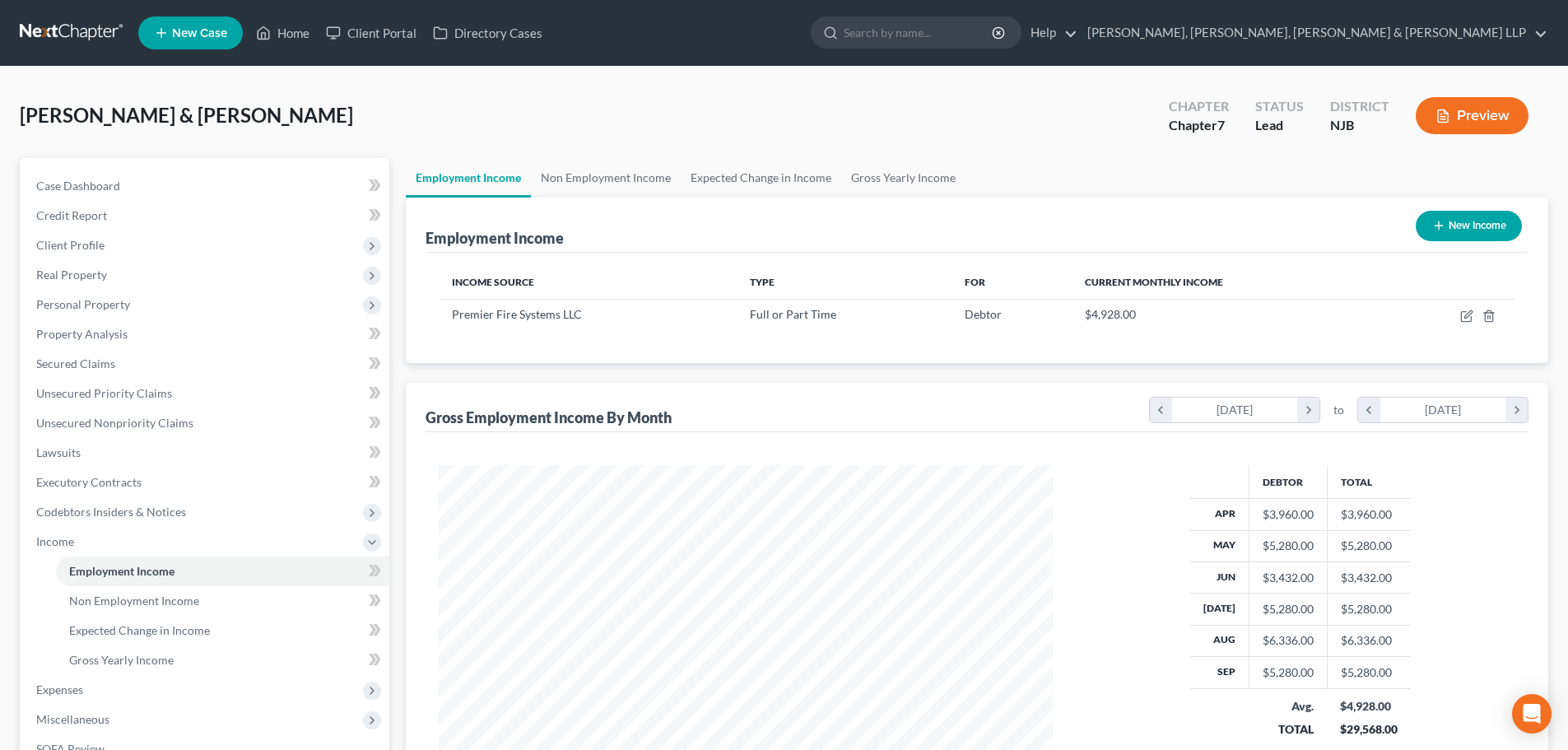
scroll to position [307, 647]
